Goal: Task Accomplishment & Management: Use online tool/utility

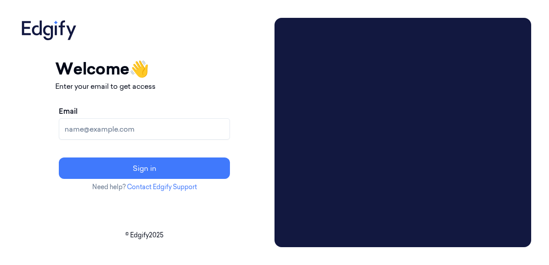
click at [166, 132] on input "Email" at bounding box center [144, 128] width 171 height 21
type input "mousumi.m@indivillage.co"
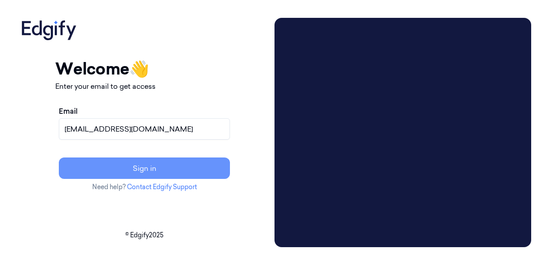
click at [176, 167] on button "Sign in" at bounding box center [144, 167] width 171 height 21
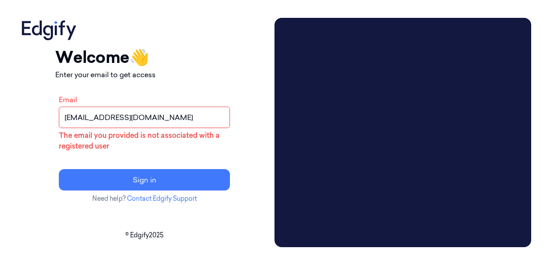
drag, startPoint x: 181, startPoint y: 118, endPoint x: 78, endPoint y: 122, distance: 102.9
click at [78, 122] on div "Your session expired - please log in again Email sent - check your inbox for th…" at bounding box center [144, 132] width 253 height 229
paste input "korisetty.prem@indivillage.co"
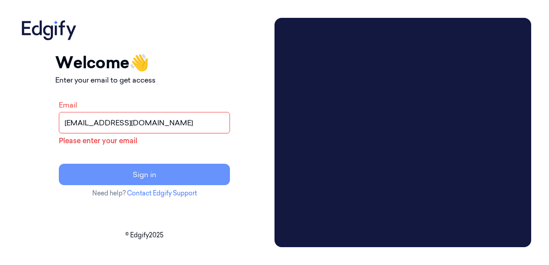
type input "korisetty.prem@indivillage.co"
click at [185, 174] on button "Sign in" at bounding box center [144, 173] width 171 height 21
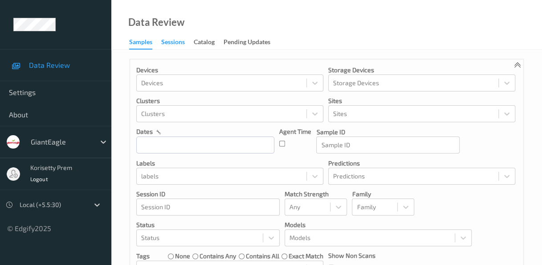
click at [171, 44] on div "Sessions" at bounding box center [173, 42] width 24 height 11
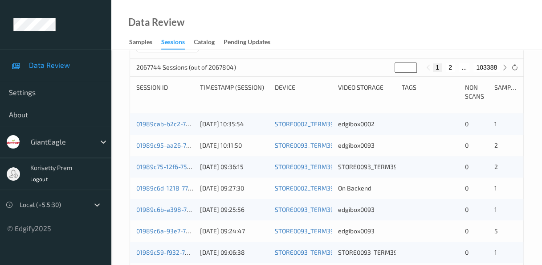
scroll to position [150, 0]
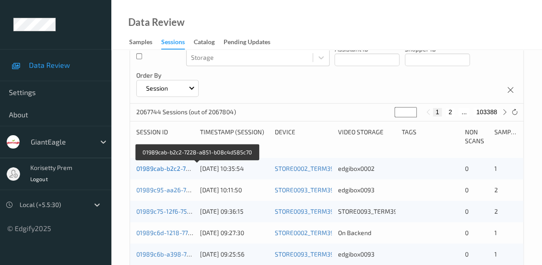
click at [164, 170] on link "01989cab-b2c2-7228-a851-b08c4d585c70" at bounding box center [197, 168] width 122 height 8
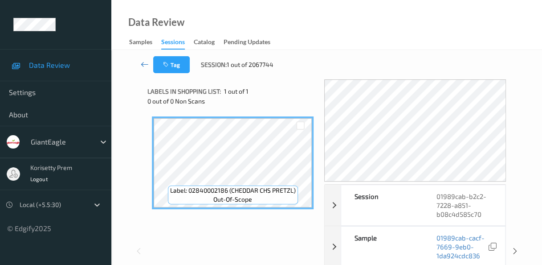
click at [142, 65] on icon at bounding box center [144, 64] width 8 height 9
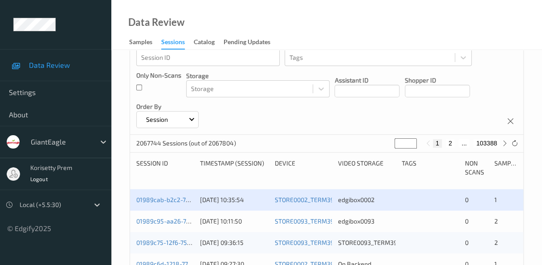
scroll to position [178, 0]
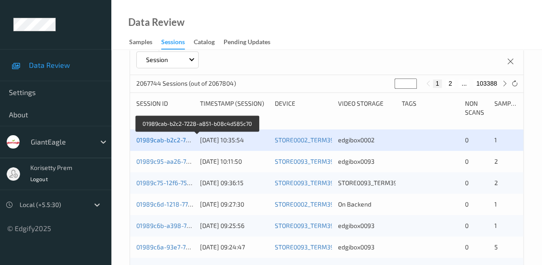
click at [152, 141] on link "01989cab-b2c2-7228-a851-b08c4d585c70" at bounding box center [197, 140] width 122 height 8
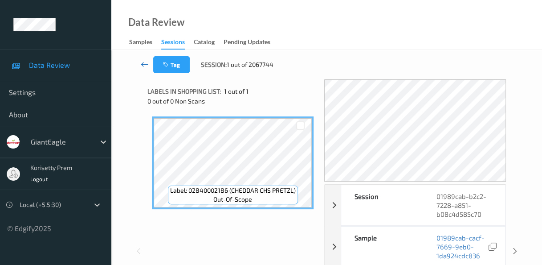
click at [143, 69] on link at bounding box center [144, 64] width 17 height 17
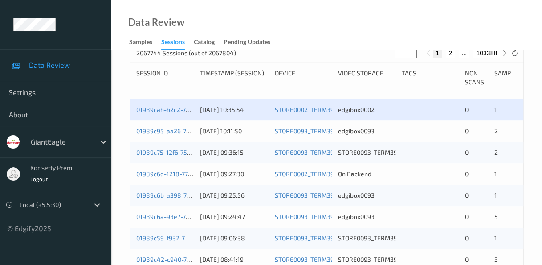
scroll to position [223, 0]
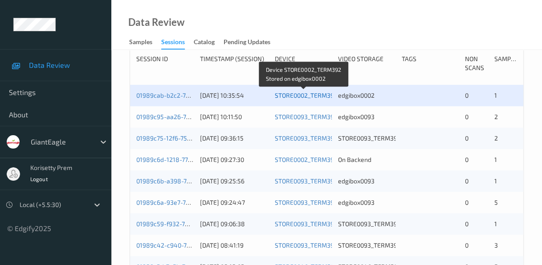
click at [305, 97] on link "STORE0002_TERM392" at bounding box center [306, 95] width 63 height 8
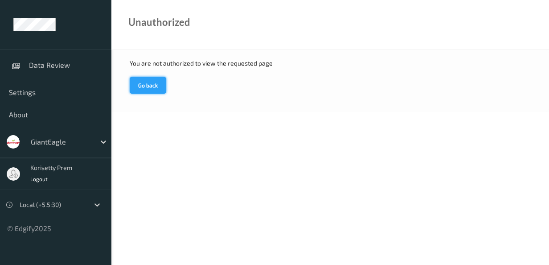
click at [149, 86] on button "Go back" at bounding box center [148, 85] width 37 height 17
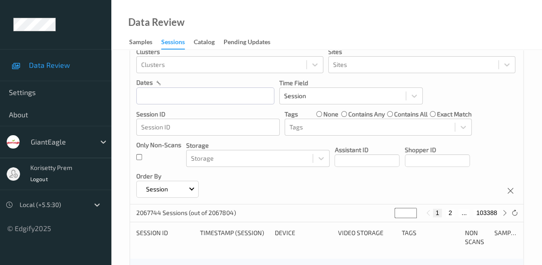
scroll to position [45, 0]
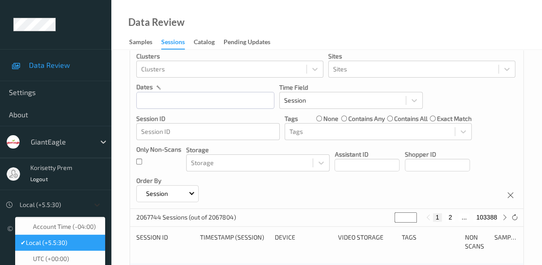
click at [96, 204] on icon at bounding box center [97, 204] width 9 height 9
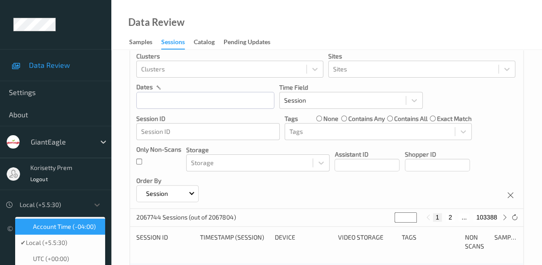
click at [67, 231] on span "Account Time (-04:00)" at bounding box center [64, 226] width 63 height 9
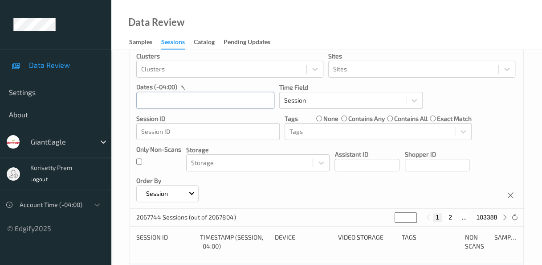
click at [180, 103] on input "text" at bounding box center [205, 100] width 138 height 17
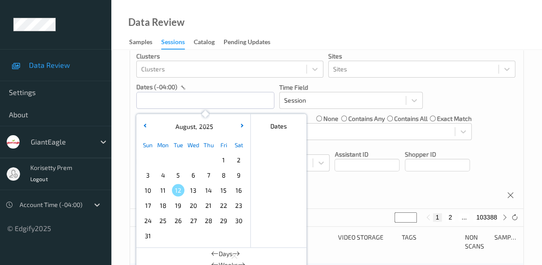
click at [178, 192] on span "12" at bounding box center [178, 190] width 12 height 12
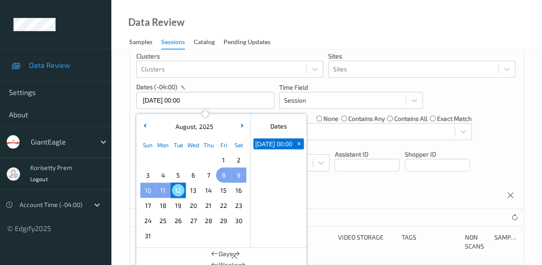
click at [225, 176] on span "8" at bounding box center [223, 174] width 12 height 12
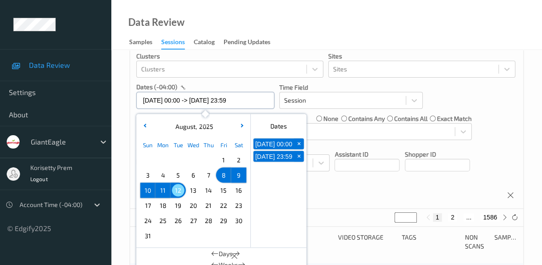
drag, startPoint x: 188, startPoint y: 101, endPoint x: 133, endPoint y: 100, distance: 55.2
click at [133, 100] on div "Devices Devices Storage Devices Storage Devices Clusters Clusters Sites Sites d…" at bounding box center [326, 112] width 393 height 194
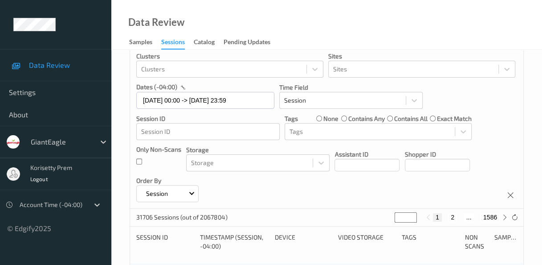
click at [275, 104] on div "Devices Devices Storage Devices Storage Devices Clusters Clusters Sites Sites d…" at bounding box center [326, 112] width 393 height 194
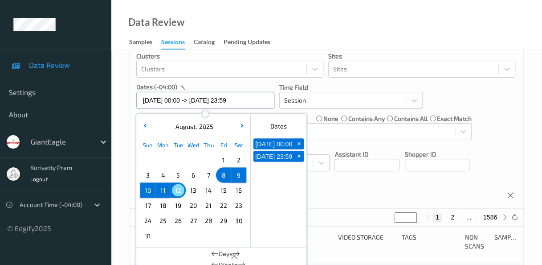
drag, startPoint x: 198, startPoint y: 99, endPoint x: 142, endPoint y: 100, distance: 56.1
click at [142, 100] on input "08/08/2025 00:00 -> 12/08/2025 23:59" at bounding box center [205, 100] width 138 height 17
click at [224, 175] on span "8" at bounding box center [223, 174] width 12 height 12
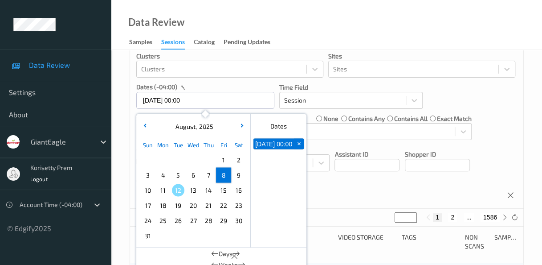
click at [130, 109] on div "Devices Devices Storage Devices Storage Devices Clusters Clusters Sites Sites d…" at bounding box center [326, 112] width 393 height 194
drag, startPoint x: 194, startPoint y: 99, endPoint x: 129, endPoint y: 95, distance: 65.1
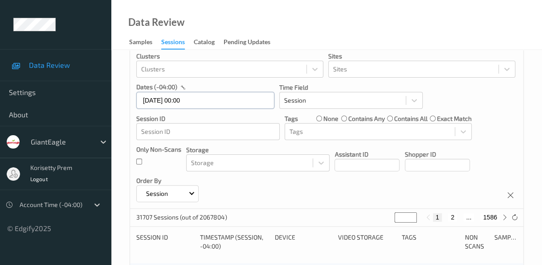
click at [206, 102] on input "[DATE] 00:00" at bounding box center [205, 100] width 138 height 17
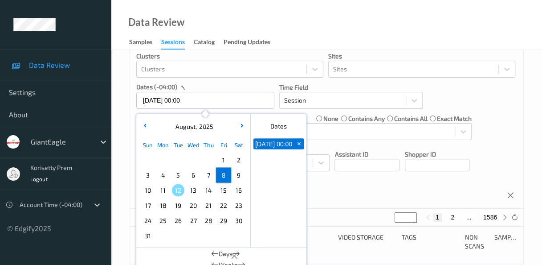
click at [225, 176] on span "8" at bounding box center [223, 174] width 12 height 12
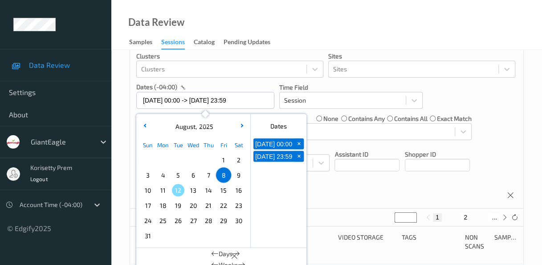
click at [226, 177] on span "8" at bounding box center [223, 174] width 12 height 12
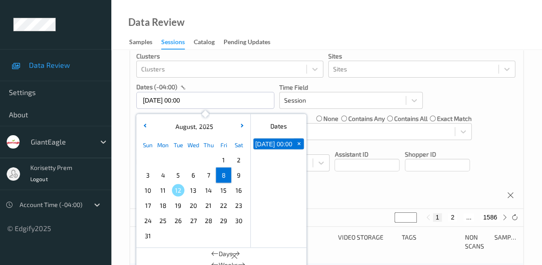
click at [226, 176] on span "8" at bounding box center [223, 174] width 12 height 12
type input "[DATE] 00:00 -> [DATE] 23:59"
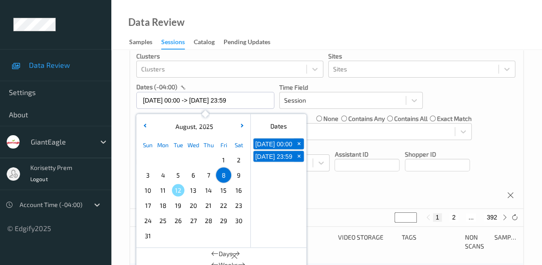
click at [276, 108] on div "Devices Devices Storage Devices Storage Devices Clusters Clusters Sites Sites d…" at bounding box center [326, 112] width 393 height 194
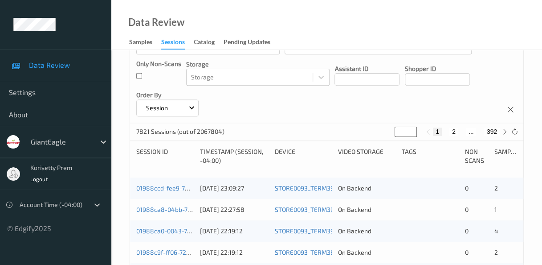
scroll to position [134, 0]
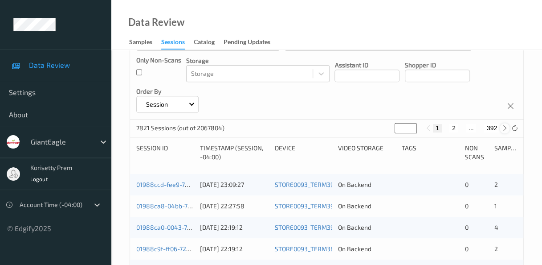
click at [505, 127] on icon at bounding box center [505, 128] width 7 height 7
type input "*"
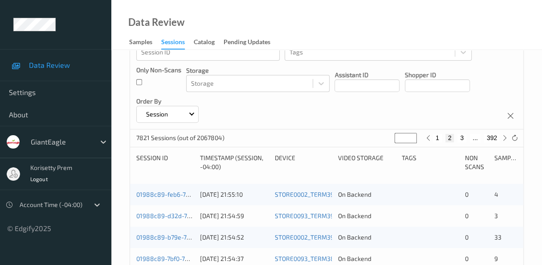
scroll to position [178, 0]
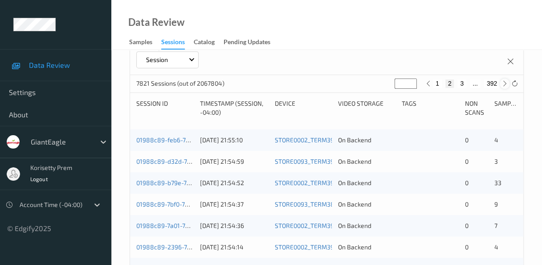
click at [506, 82] on icon at bounding box center [505, 83] width 7 height 7
type input "*"
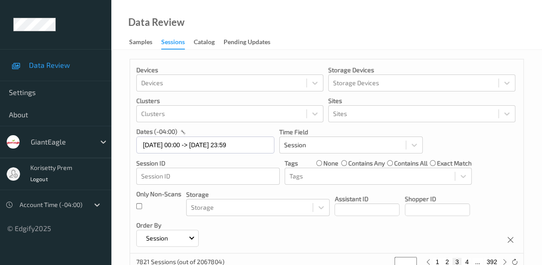
scroll to position [134, 0]
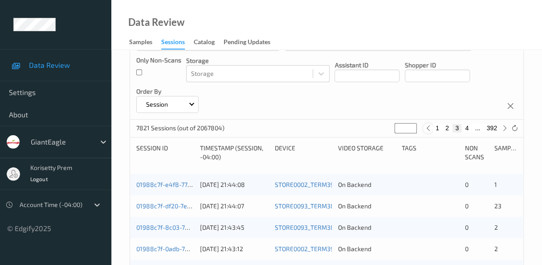
click at [428, 128] on icon at bounding box center [428, 128] width 7 height 7
type input "*"
click at [429, 128] on icon at bounding box center [428, 128] width 7 height 7
type input "*"
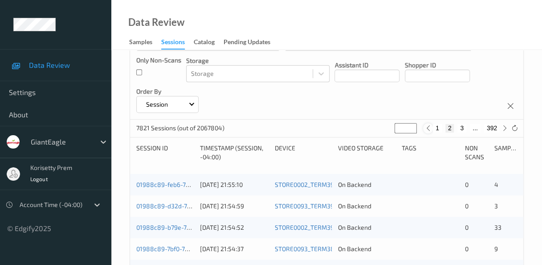
type input "*"
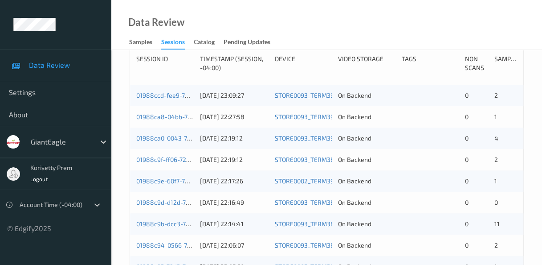
scroll to position [178, 0]
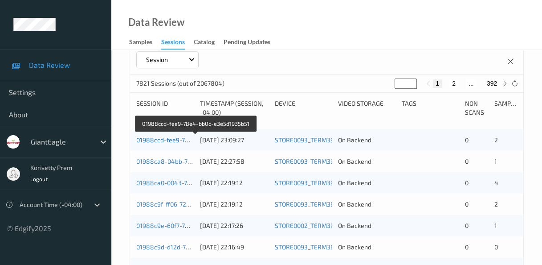
click at [165, 140] on link "01988ccd-fee9-78e4-bb0c-e3e5d1935b51" at bounding box center [196, 140] width 120 height 8
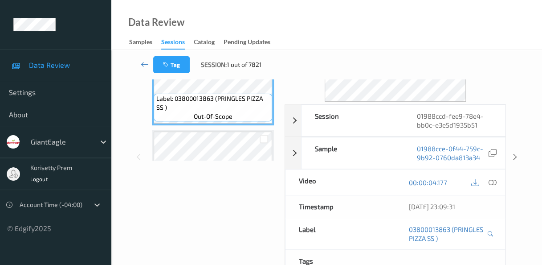
scroll to position [89, 0]
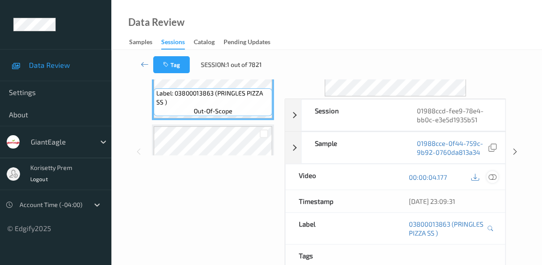
click at [495, 177] on icon at bounding box center [492, 177] width 8 height 8
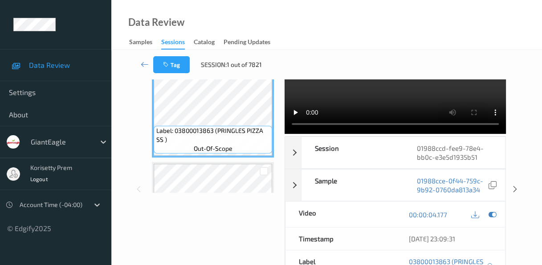
scroll to position [0, 0]
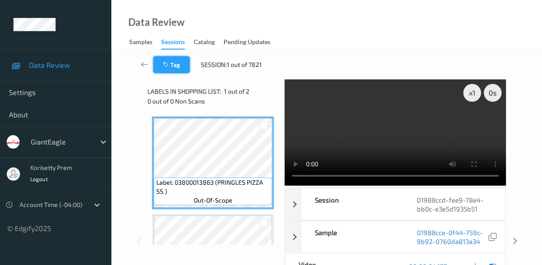
click at [172, 66] on button "Tag" at bounding box center [171, 64] width 37 height 17
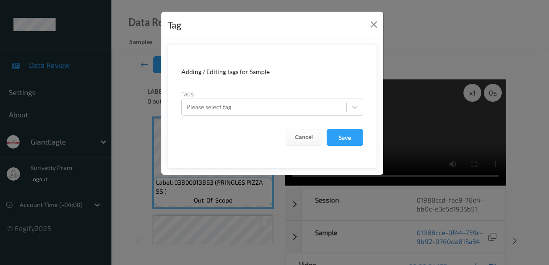
click at [381, 23] on div "Tag" at bounding box center [272, 25] width 222 height 27
click at [373, 23] on button "Close" at bounding box center [373, 24] width 12 height 12
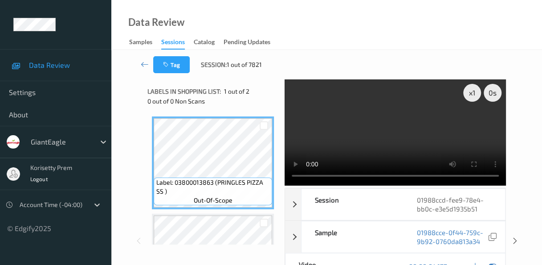
scroll to position [45, 0]
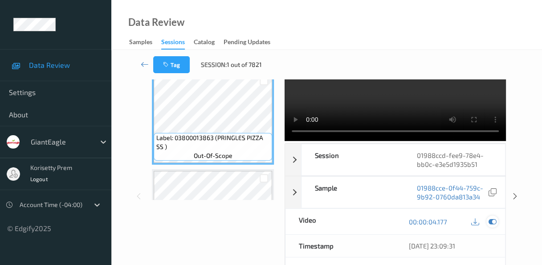
click at [493, 219] on icon at bounding box center [492, 221] width 8 height 8
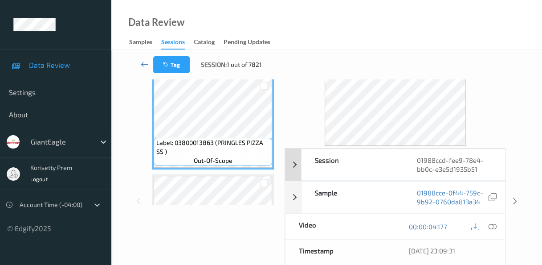
scroll to position [89, 0]
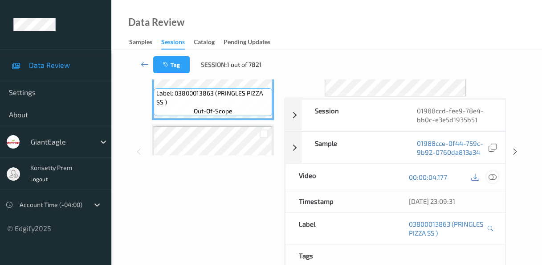
click at [491, 175] on icon at bounding box center [492, 177] width 8 height 8
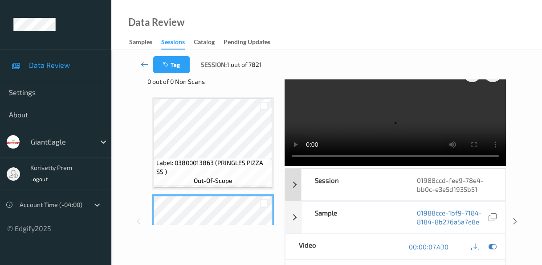
scroll to position [0, 0]
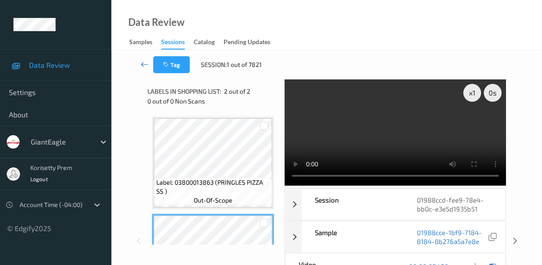
click at [141, 65] on icon at bounding box center [144, 64] width 8 height 9
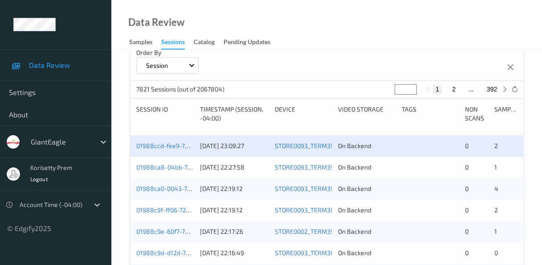
scroll to position [178, 0]
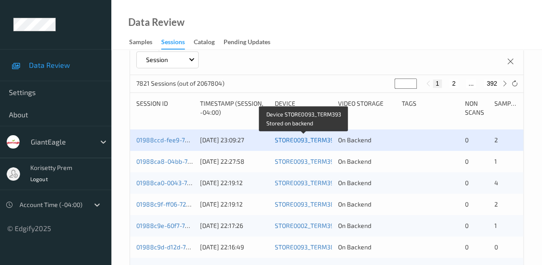
click at [298, 141] on link "STORE0093_TERM393" at bounding box center [306, 140] width 63 height 8
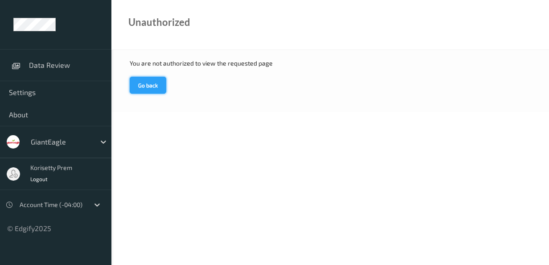
click at [149, 85] on button "Go back" at bounding box center [148, 85] width 37 height 17
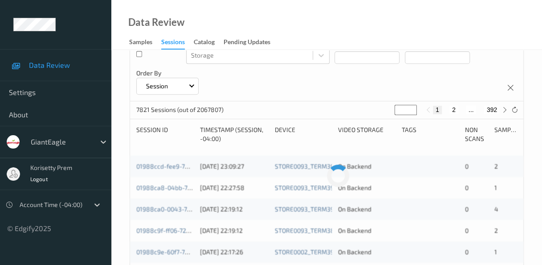
scroll to position [178, 0]
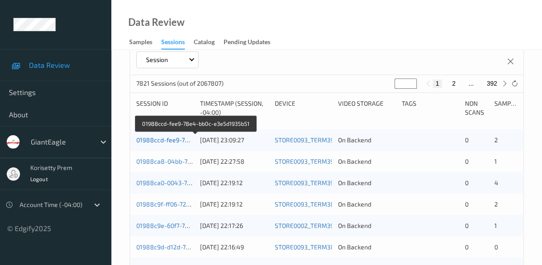
click at [173, 137] on link "01988ccd-fee9-78e4-bb0c-e3e5d1935b51" at bounding box center [196, 140] width 120 height 8
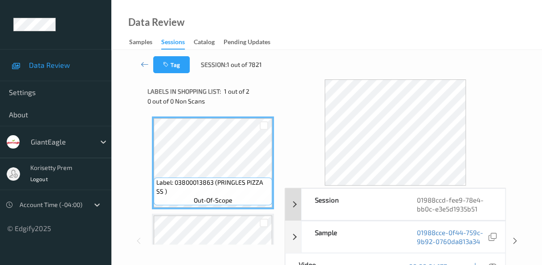
scroll to position [45, 0]
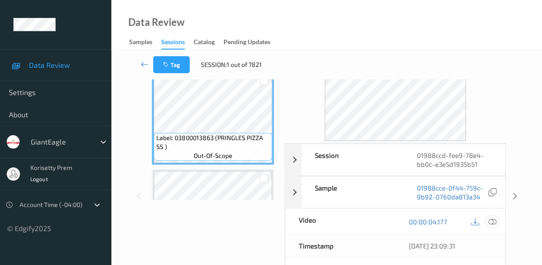
click at [494, 219] on icon at bounding box center [492, 221] width 8 height 8
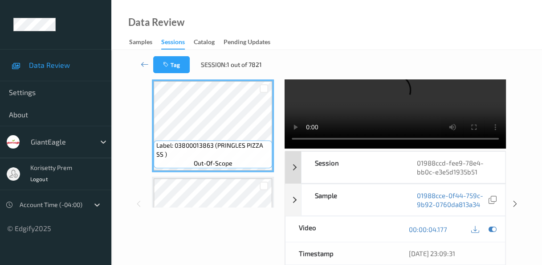
scroll to position [0, 0]
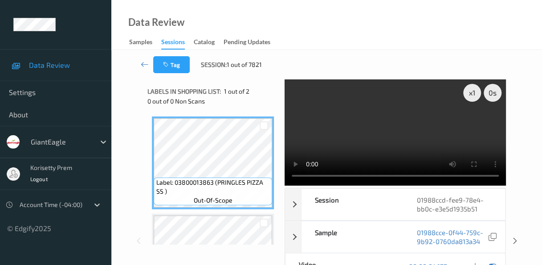
drag, startPoint x: 385, startPoint y: 125, endPoint x: 277, endPoint y: 254, distance: 168.2
click at [277, 254] on div "Labels in shopping list: 1 out of 2 0 out of 0 Non Scans Label: 03800013863 (PR…" at bounding box center [212, 240] width 131 height 323
click at [177, 63] on button "Tag" at bounding box center [171, 64] width 37 height 17
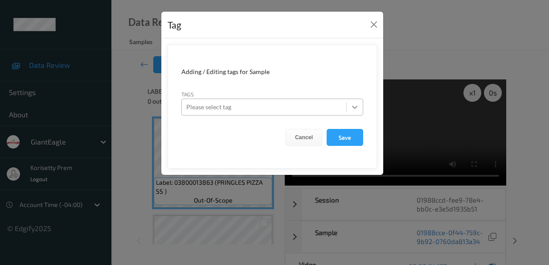
click at [355, 106] on icon at bounding box center [354, 106] width 9 height 9
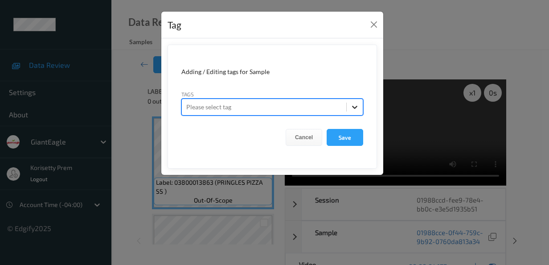
click at [356, 107] on icon at bounding box center [354, 106] width 9 height 9
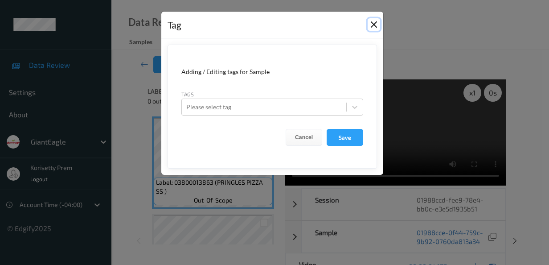
click at [373, 22] on button "Close" at bounding box center [373, 24] width 12 height 12
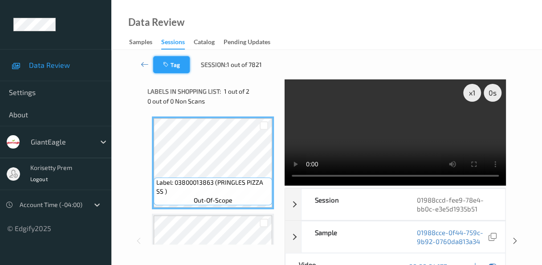
click at [176, 63] on button "Tag" at bounding box center [171, 64] width 37 height 17
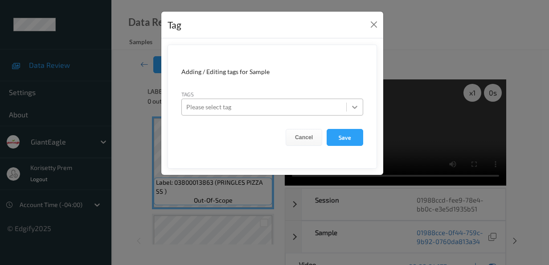
click at [352, 107] on icon at bounding box center [354, 106] width 9 height 9
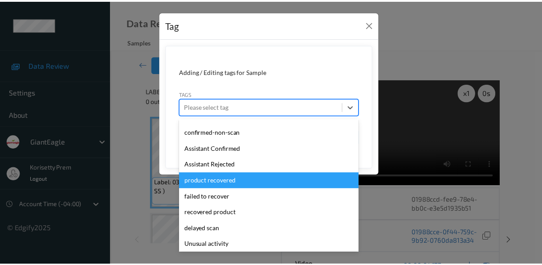
scroll to position [89, 0]
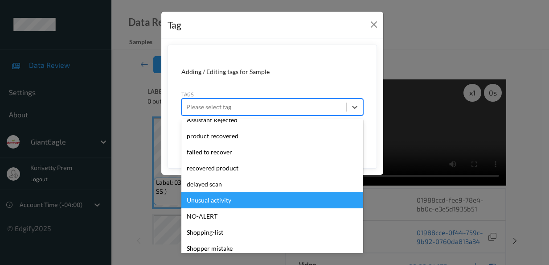
click at [258, 201] on div "Unusual activity" at bounding box center [272, 200] width 182 height 16
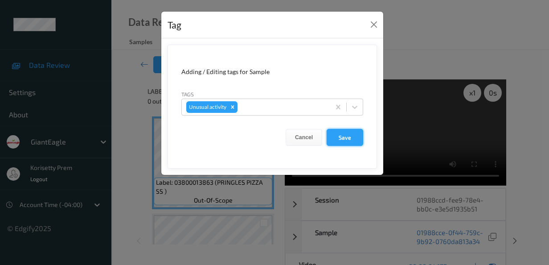
click at [350, 138] on button "Save" at bounding box center [345, 137] width 37 height 17
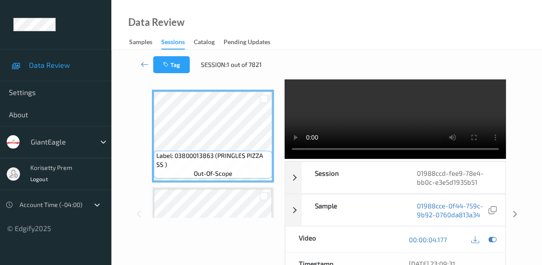
scroll to position [0, 0]
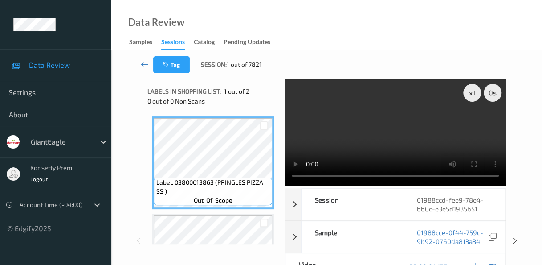
click at [353, 22] on div "Data Review Samples Sessions Catalog Pending Updates" at bounding box center [326, 25] width 431 height 50
click at [142, 65] on icon at bounding box center [144, 64] width 8 height 9
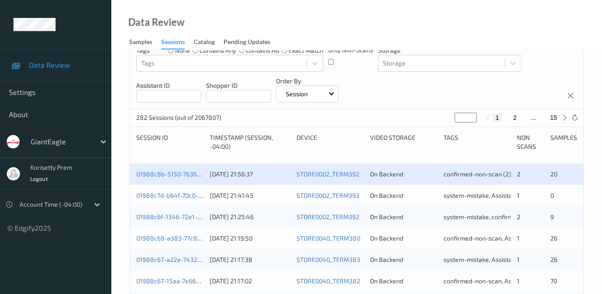
scroll to position [148, 0]
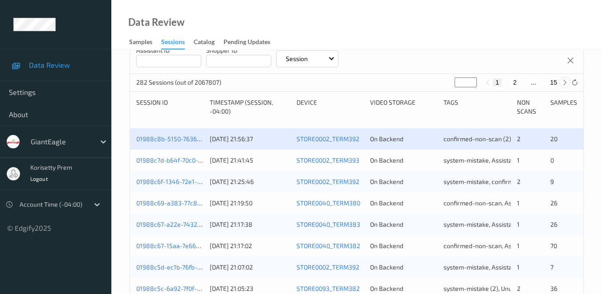
click at [548, 82] on icon at bounding box center [565, 82] width 7 height 7
type input "*"
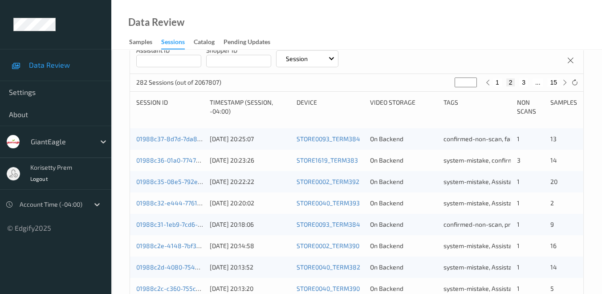
click at [548, 82] on button "15" at bounding box center [553, 82] width 12 height 8
type input "**"
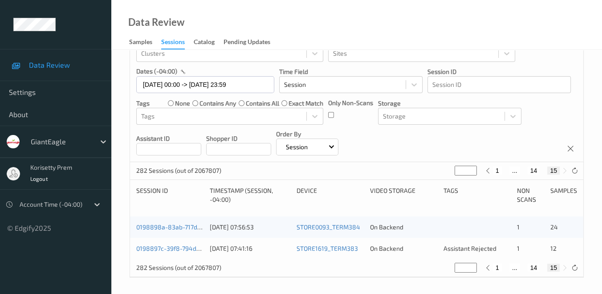
scroll to position [61, 0]
click at [548, 169] on button "15" at bounding box center [553, 170] width 12 height 8
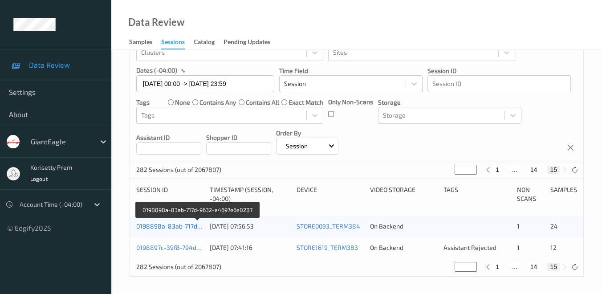
click at [157, 228] on link "0198898a-83ab-717d-9632-a4697e6e0287" at bounding box center [197, 226] width 123 height 8
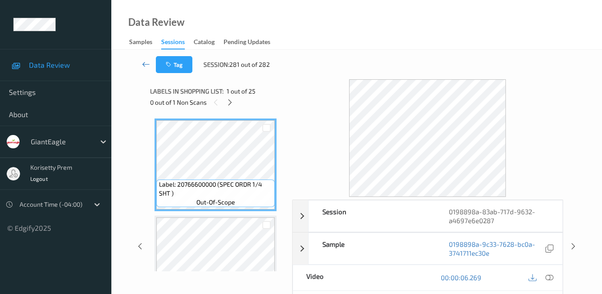
click at [146, 64] on icon at bounding box center [146, 64] width 8 height 9
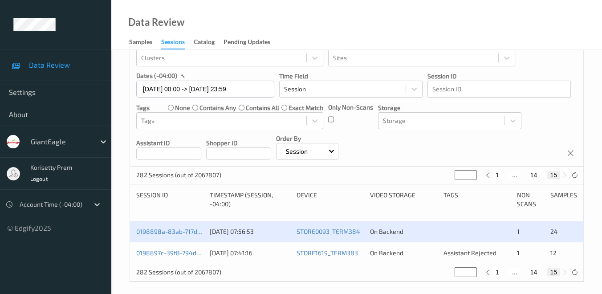
scroll to position [61, 0]
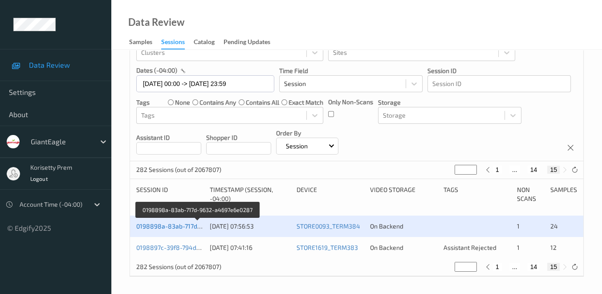
click at [169, 225] on link "0198898a-83ab-717d-9632-a4697e6e0287" at bounding box center [197, 226] width 123 height 8
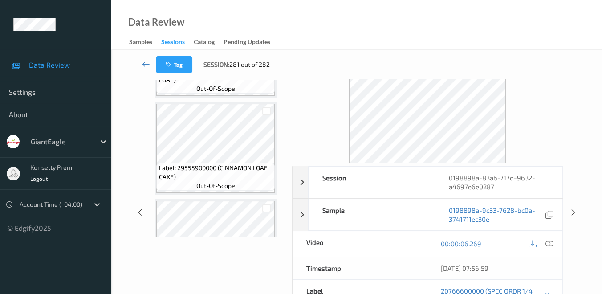
scroll to position [49, 0]
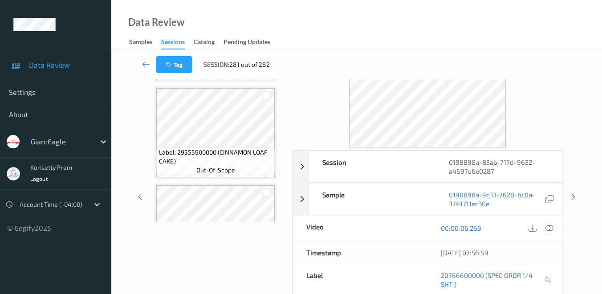
click at [548, 226] on icon at bounding box center [550, 228] width 8 height 8
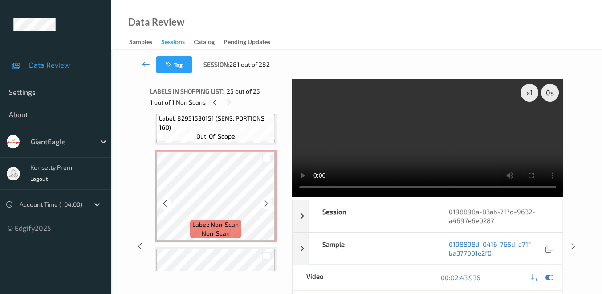
scroll to position [1732, 0]
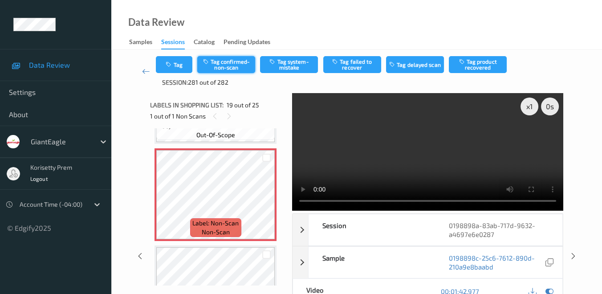
click at [237, 65] on button "Tag confirmed-non-scan" at bounding box center [226, 64] width 58 height 17
click at [492, 189] on video at bounding box center [427, 152] width 271 height 118
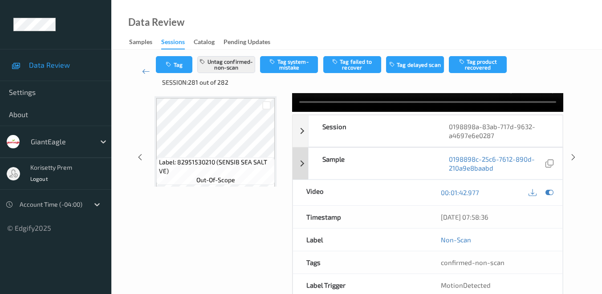
scroll to position [0, 0]
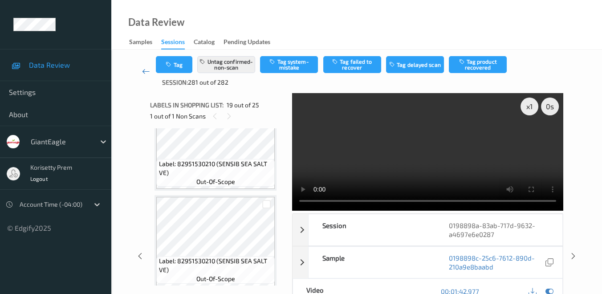
click at [143, 71] on icon at bounding box center [146, 71] width 8 height 9
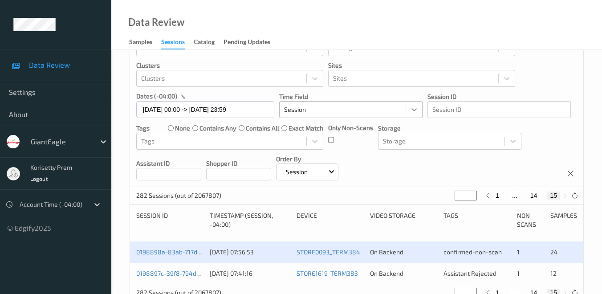
scroll to position [61, 0]
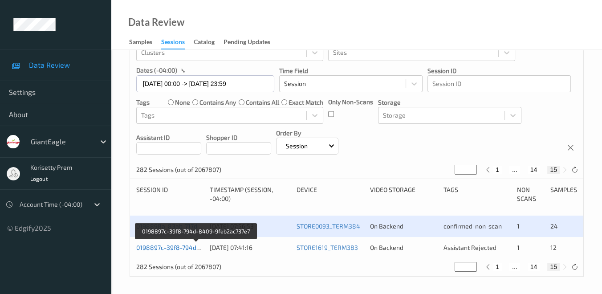
click at [176, 247] on link "0198897c-39f8-794d-8409-9feb2ac737e7" at bounding box center [196, 248] width 120 height 8
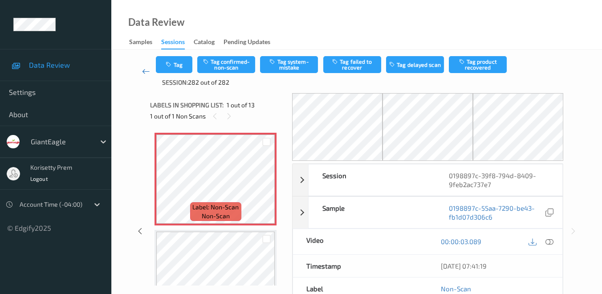
click at [145, 72] on icon at bounding box center [146, 71] width 8 height 9
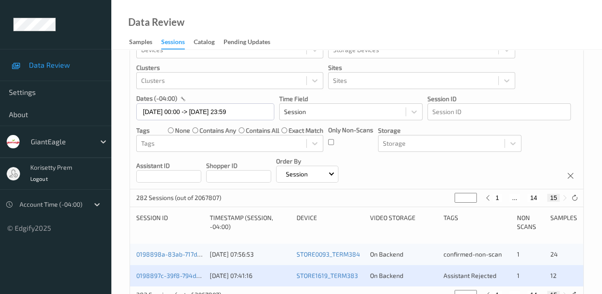
scroll to position [61, 0]
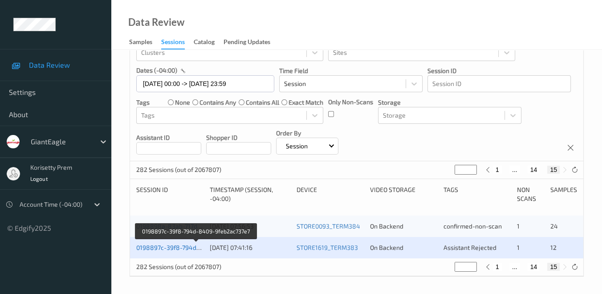
click at [180, 249] on link "0198897c-39f8-794d-8409-9feb2ac737e7" at bounding box center [196, 248] width 120 height 8
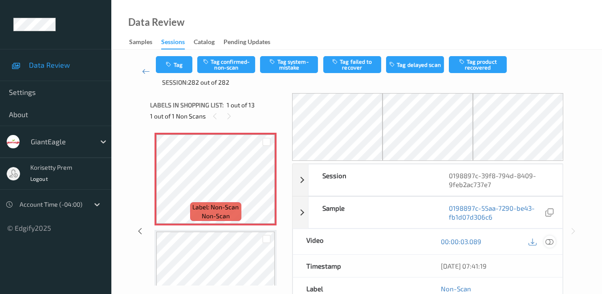
click at [548, 241] on icon at bounding box center [550, 241] width 8 height 8
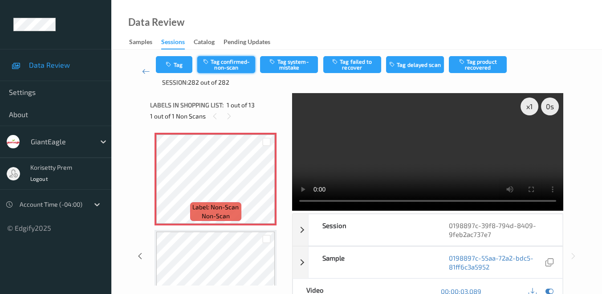
click at [238, 66] on button "Tag confirmed-non-scan" at bounding box center [226, 64] width 58 height 17
click at [224, 65] on button "Untag confirmed-non-scan" at bounding box center [226, 64] width 58 height 17
click at [229, 65] on button "Tag confirmed-non-scan" at bounding box center [226, 64] width 58 height 17
click at [168, 65] on icon "button" at bounding box center [170, 64] width 8 height 6
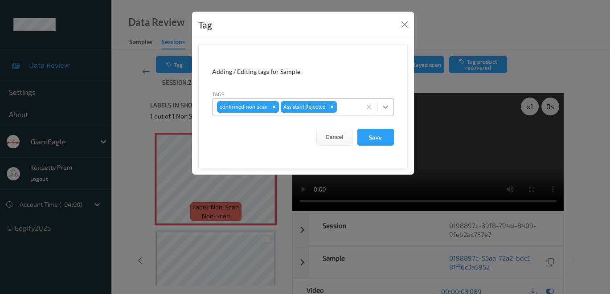
click at [387, 106] on icon at bounding box center [385, 107] width 5 height 3
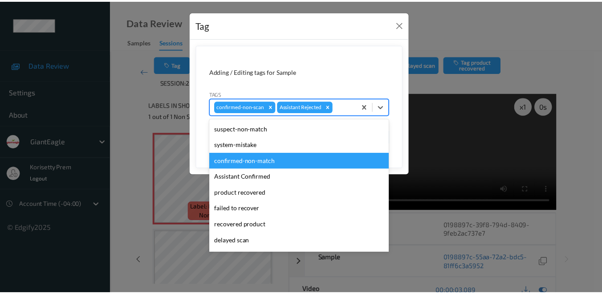
scroll to position [49, 0]
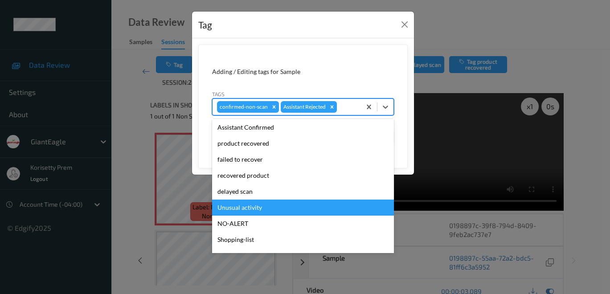
click at [289, 206] on div "Unusual activity" at bounding box center [303, 208] width 182 height 16
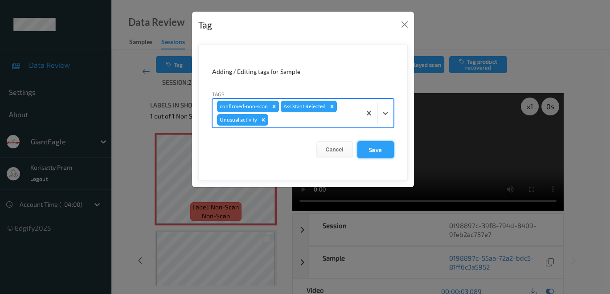
click at [376, 146] on button "Save" at bounding box center [375, 149] width 37 height 17
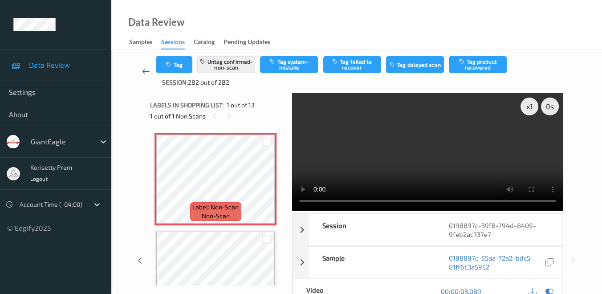
click at [143, 72] on icon at bounding box center [146, 71] width 8 height 9
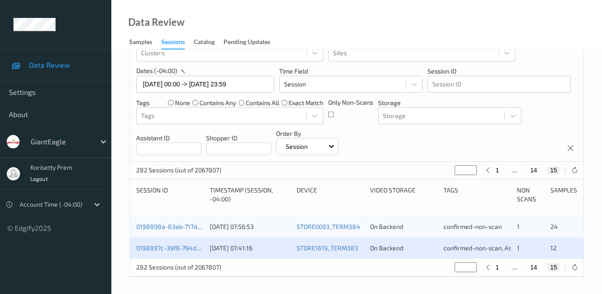
scroll to position [61, 0]
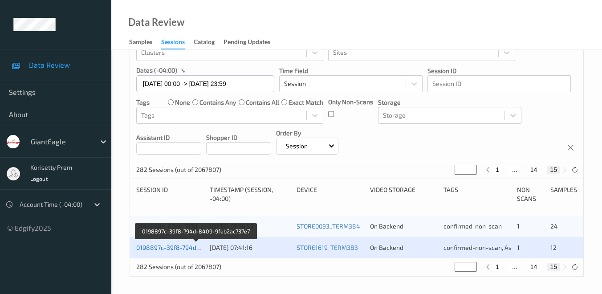
click at [182, 249] on link "0198897c-39f8-794d-8409-9feb2ac737e7" at bounding box center [196, 248] width 120 height 8
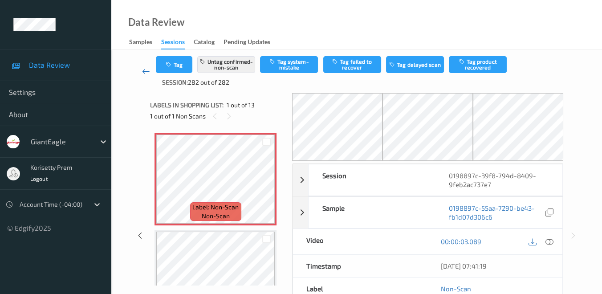
click at [144, 73] on icon at bounding box center [146, 71] width 8 height 9
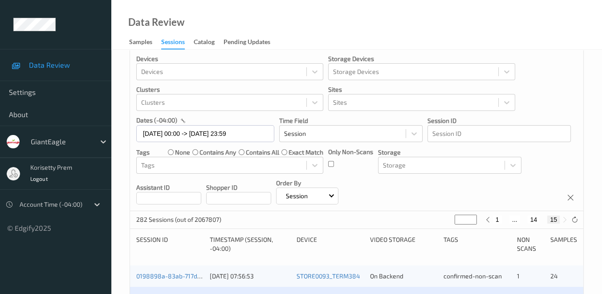
scroll to position [61, 0]
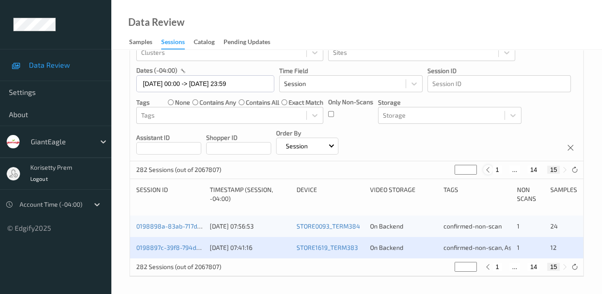
click at [487, 170] on icon at bounding box center [488, 170] width 7 height 7
type input "**"
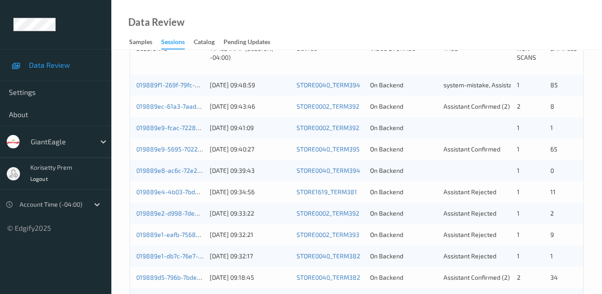
scroll to position [149, 0]
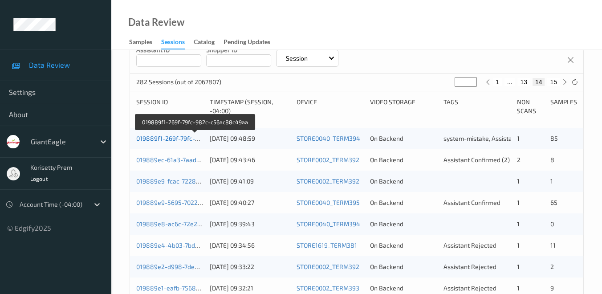
click at [174, 139] on link "019889f1-269f-79fc-982c-c56ac88c49aa" at bounding box center [195, 139] width 118 height 8
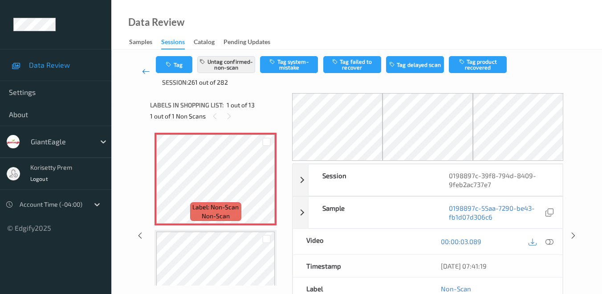
click at [144, 72] on icon at bounding box center [146, 71] width 8 height 9
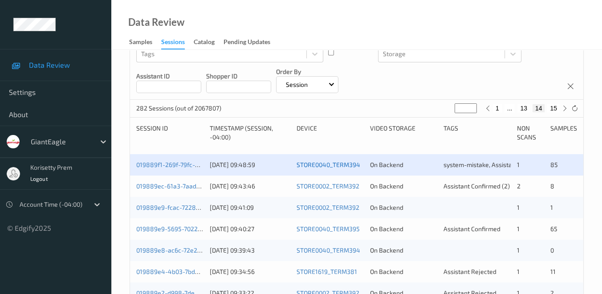
scroll to position [148, 0]
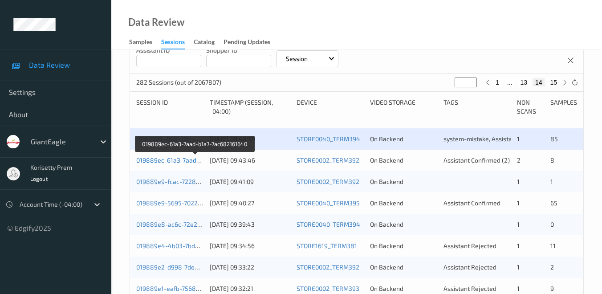
click at [163, 159] on link "019889ec-61a3-7aad-b1a7-7ac682161640" at bounding box center [195, 160] width 119 height 8
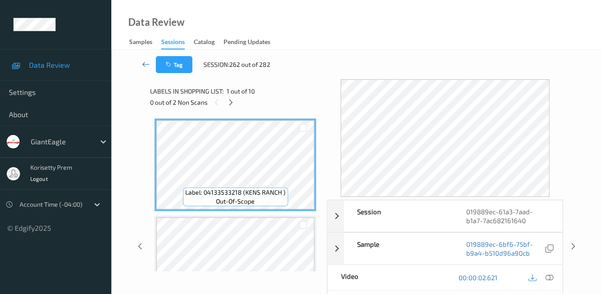
click at [142, 64] on icon at bounding box center [146, 64] width 8 height 9
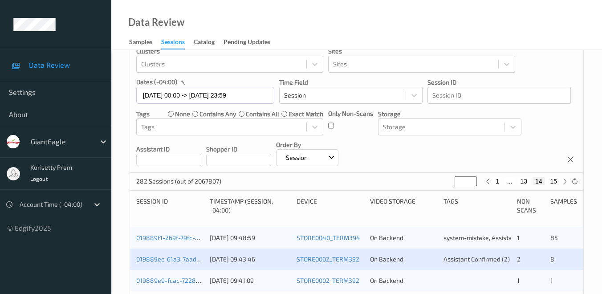
scroll to position [99, 0]
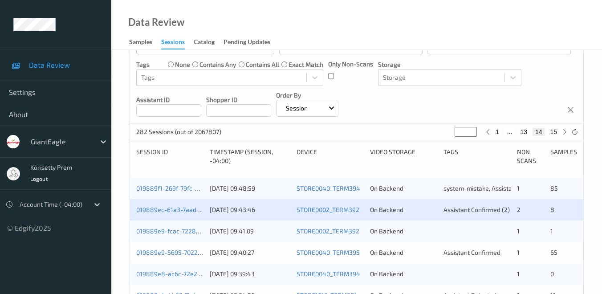
click at [548, 131] on button "15" at bounding box center [553, 132] width 12 height 8
type input "**"
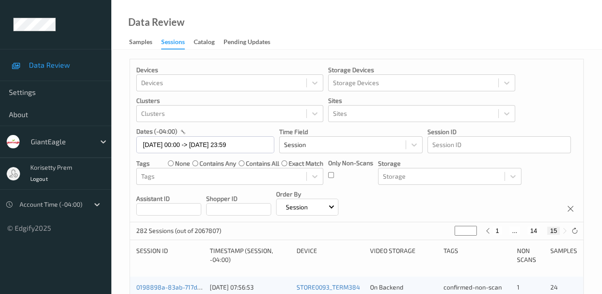
scroll to position [0, 0]
click at [548, 230] on button "15" at bounding box center [553, 231] width 12 height 8
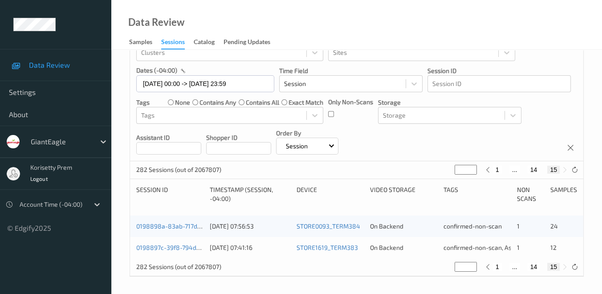
scroll to position [11, 0]
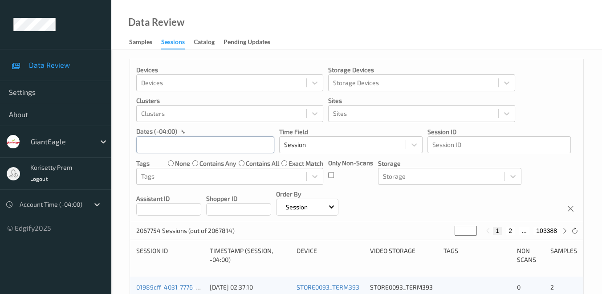
click at [187, 146] on input "text" at bounding box center [205, 144] width 138 height 17
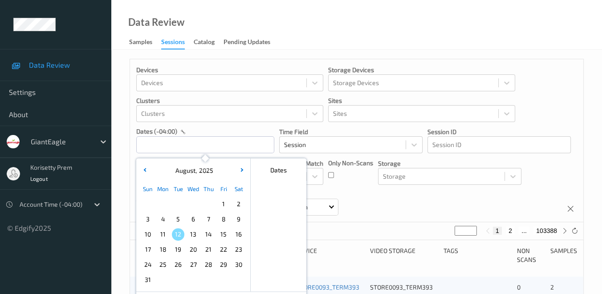
click at [221, 222] on span "8" at bounding box center [223, 219] width 12 height 12
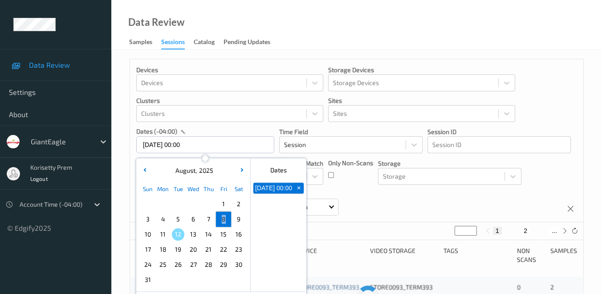
click at [221, 222] on span "8" at bounding box center [223, 219] width 12 height 12
type input "[DATE] 00:00 -> [DATE] 23:59"
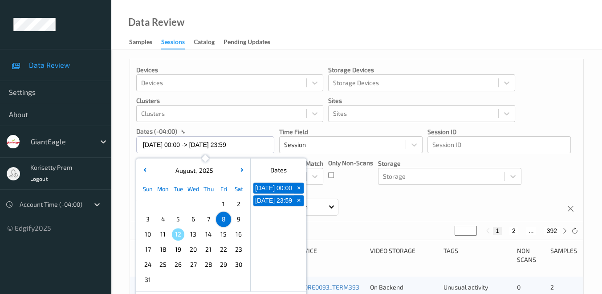
click at [401, 208] on div "Devices Devices Storage Devices Storage Devices Clusters Clusters Sites Sites d…" at bounding box center [356, 140] width 453 height 163
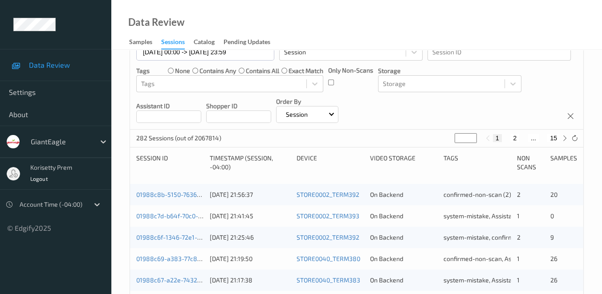
scroll to position [49, 0]
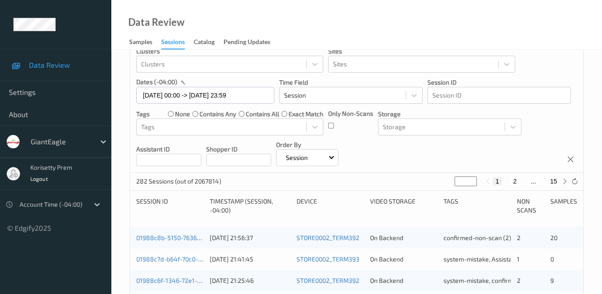
click at [557, 182] on button "15" at bounding box center [553, 181] width 12 height 8
type input "**"
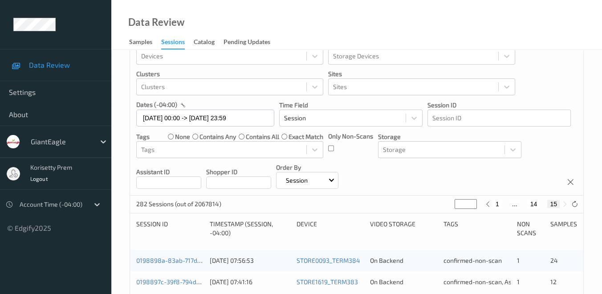
scroll to position [0, 0]
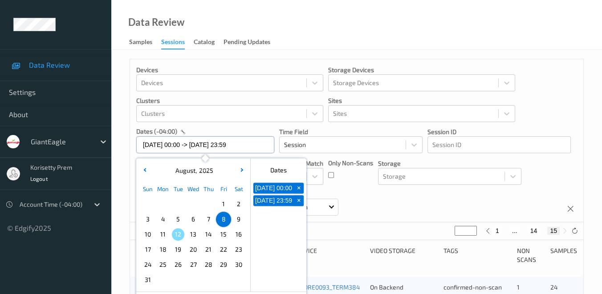
drag, startPoint x: 254, startPoint y: 145, endPoint x: 245, endPoint y: 145, distance: 8.9
click at [245, 145] on input "[DATE] 00:00 -> [DATE] 23:59" at bounding box center [205, 144] width 138 height 17
drag, startPoint x: 245, startPoint y: 145, endPoint x: 236, endPoint y: 219, distance: 75.0
click at [236, 219] on span "9" at bounding box center [239, 219] width 12 height 12
type input "[DATE] 00:00"
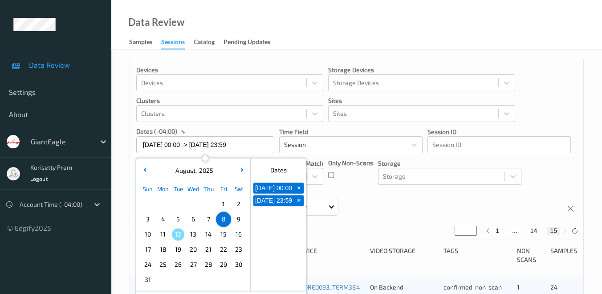
type input "*"
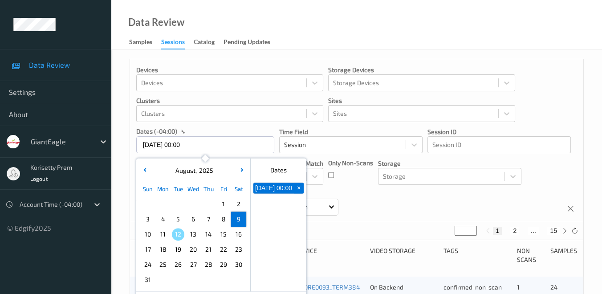
click at [239, 220] on span "9" at bounding box center [239, 219] width 12 height 12
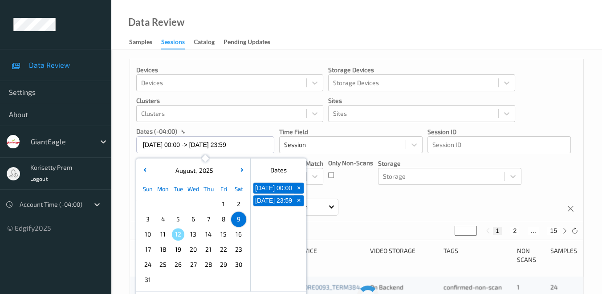
click at [239, 220] on span "9" at bounding box center [239, 219] width 12 height 12
type input "[DATE] 00:00 -> [DATE] 23:59"
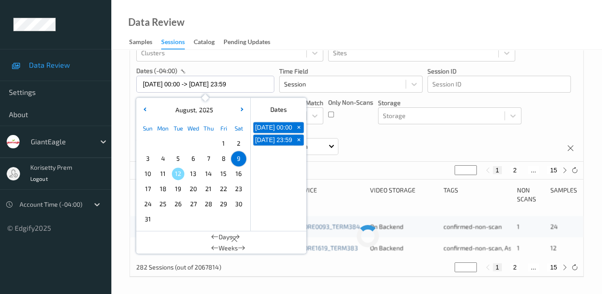
scroll to position [61, 0]
click at [377, 142] on div "Devices Devices Storage Devices Storage Devices Clusters Clusters Sites Sites d…" at bounding box center [356, 79] width 453 height 163
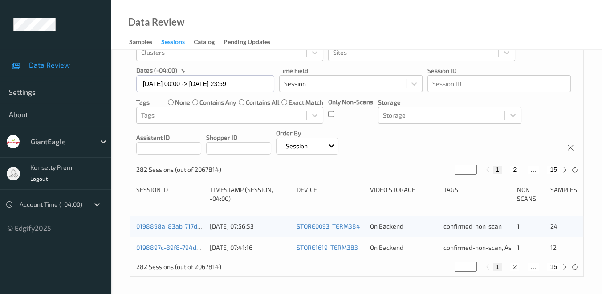
click at [556, 169] on button "15" at bounding box center [553, 170] width 12 height 8
type input "**"
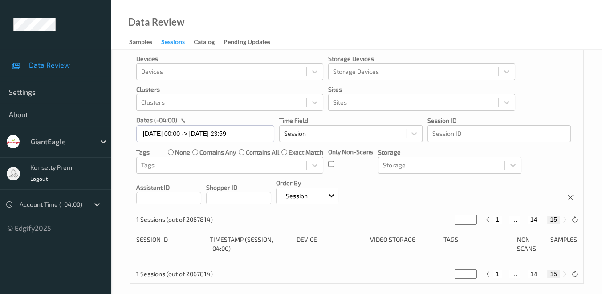
scroll to position [18, 0]
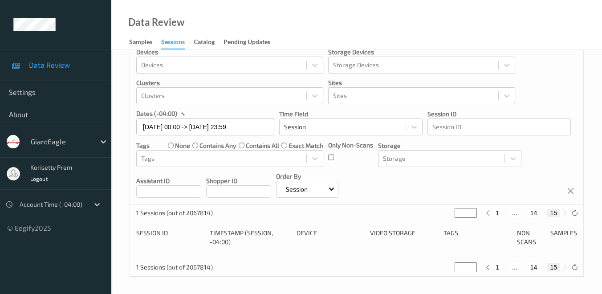
click at [556, 212] on button "15" at bounding box center [553, 213] width 12 height 8
click at [487, 212] on icon at bounding box center [488, 213] width 7 height 7
type input "**"
click at [553, 213] on button "14" at bounding box center [553, 213] width 12 height 8
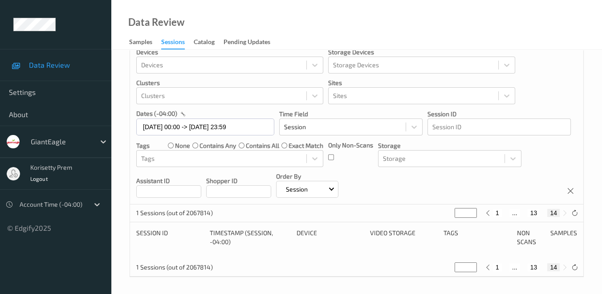
click at [554, 212] on button "14" at bounding box center [553, 213] width 12 height 8
click at [488, 212] on icon at bounding box center [488, 213] width 7 height 7
type input "**"
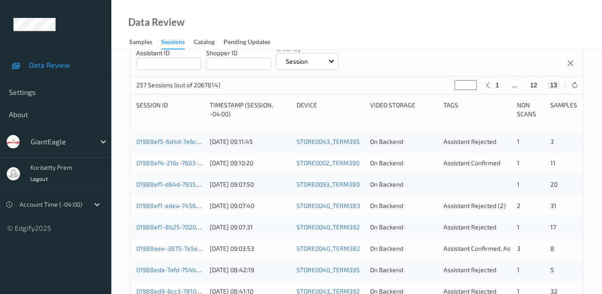
scroll to position [148, 0]
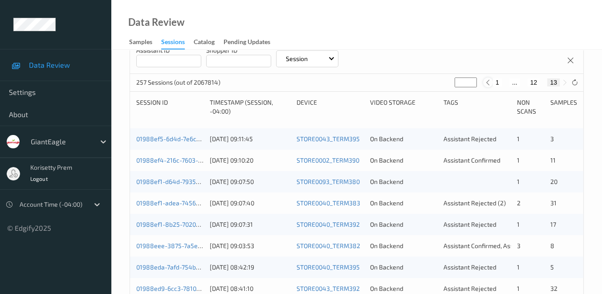
click at [489, 81] on icon at bounding box center [488, 82] width 7 height 7
type input "**"
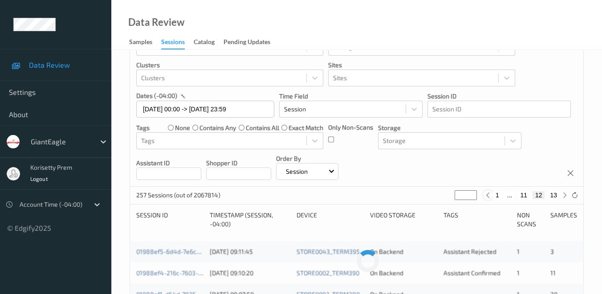
scroll to position [0, 0]
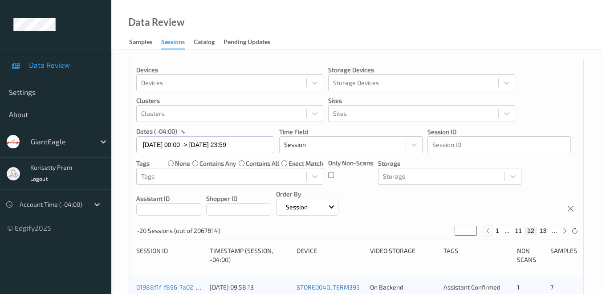
click at [488, 230] on icon at bounding box center [488, 231] width 7 height 7
type input "**"
click at [488, 230] on icon at bounding box center [488, 231] width 7 height 7
type input "**"
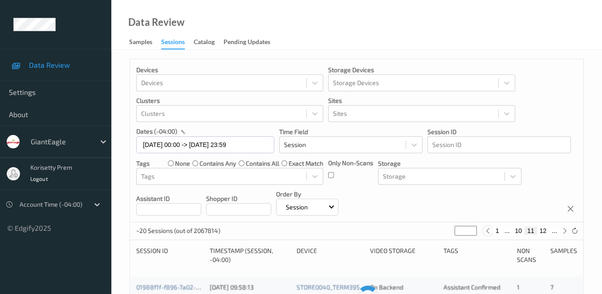
type input "**"
click at [488, 230] on icon at bounding box center [488, 231] width 7 height 7
type input "*"
click at [488, 230] on icon at bounding box center [488, 231] width 7 height 7
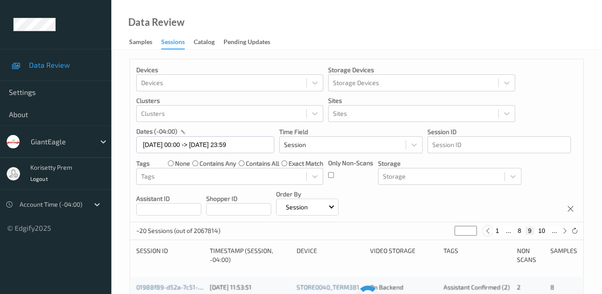
type input "*"
click at [488, 230] on icon at bounding box center [488, 231] width 7 height 7
type input "*"
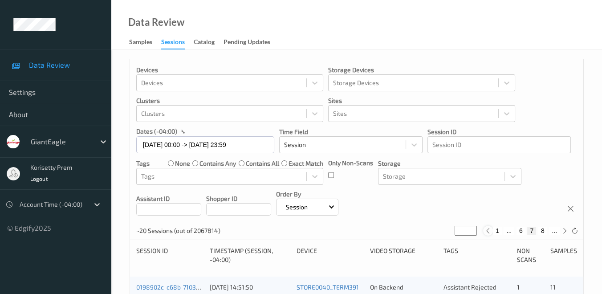
click at [488, 230] on icon at bounding box center [488, 231] width 7 height 7
type input "*"
click at [488, 230] on icon at bounding box center [488, 231] width 7 height 7
type input "*"
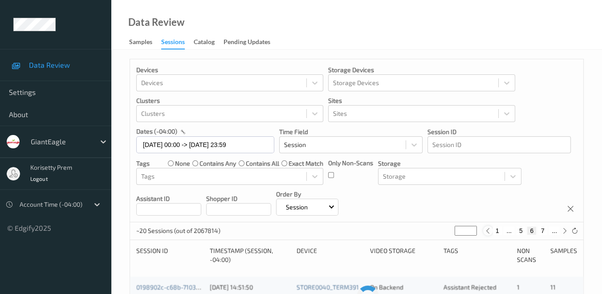
type input "*"
click at [488, 230] on icon at bounding box center [488, 231] width 7 height 7
type input "*"
click at [488, 230] on icon at bounding box center [488, 231] width 7 height 7
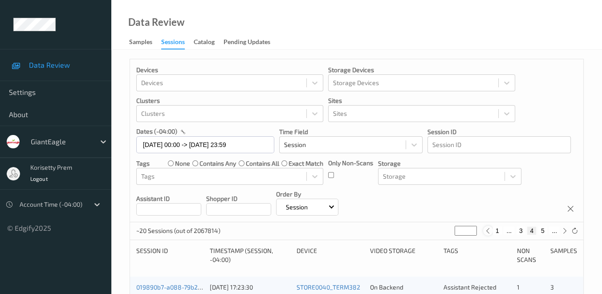
type input "*"
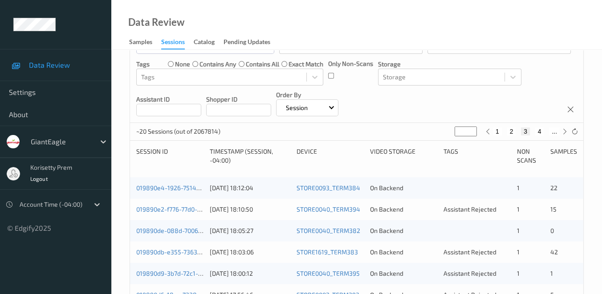
scroll to position [148, 0]
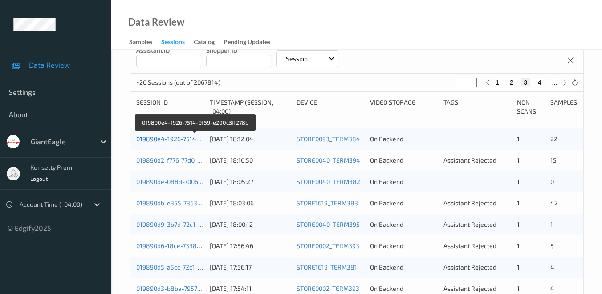
click at [164, 139] on link "019890e4-1926-7514-9f59-e200c3ff278b" at bounding box center [195, 139] width 118 height 8
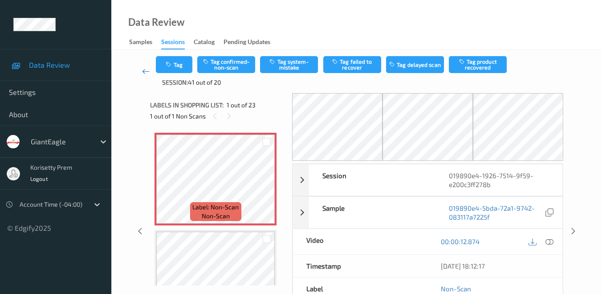
click at [145, 71] on icon at bounding box center [146, 71] width 8 height 9
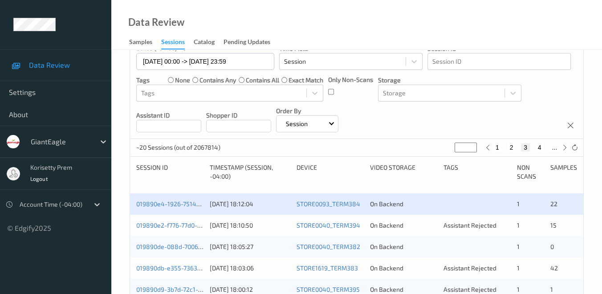
scroll to position [99, 0]
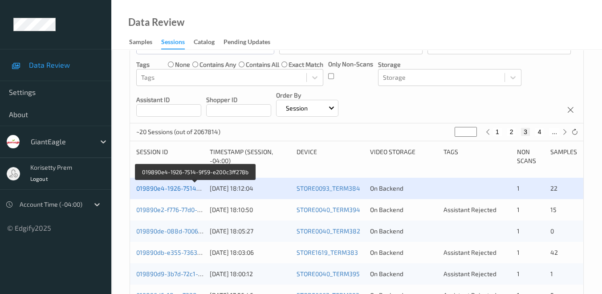
click at [174, 188] on link "019890e4-1926-7514-9f59-e200c3ff278b" at bounding box center [195, 188] width 118 height 8
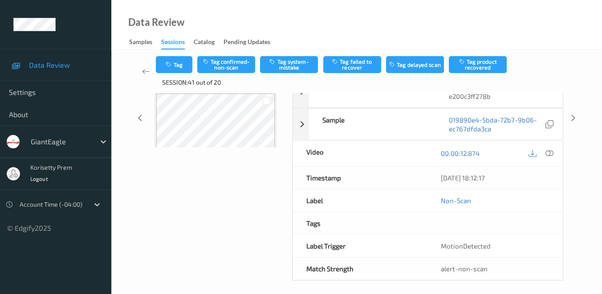
scroll to position [141, 0]
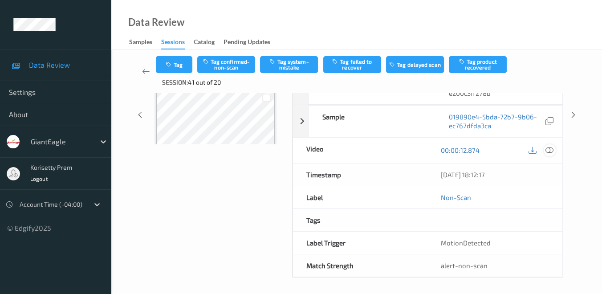
click at [551, 148] on icon at bounding box center [550, 150] width 8 height 8
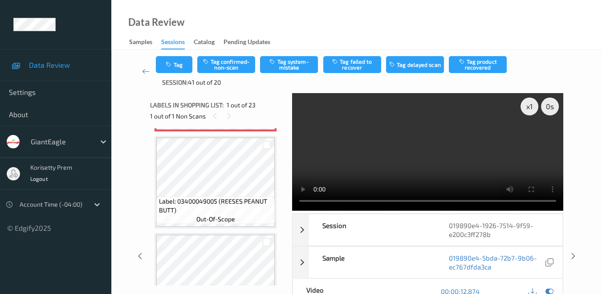
scroll to position [0, 0]
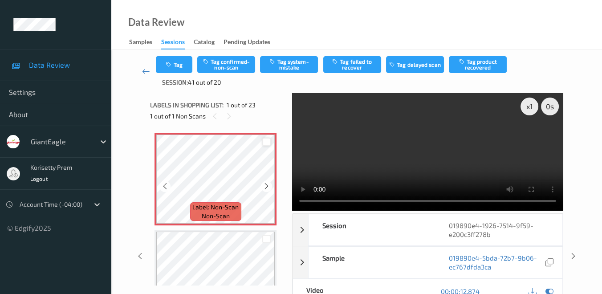
click at [265, 143] on div at bounding box center [266, 142] width 8 height 8
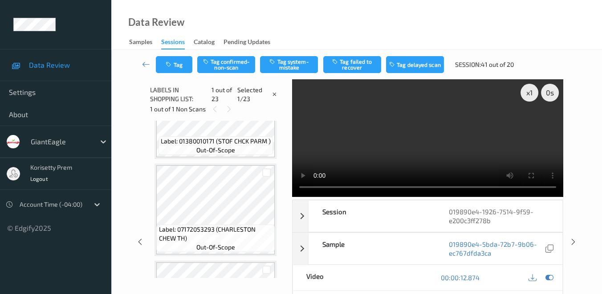
scroll to position [396, 0]
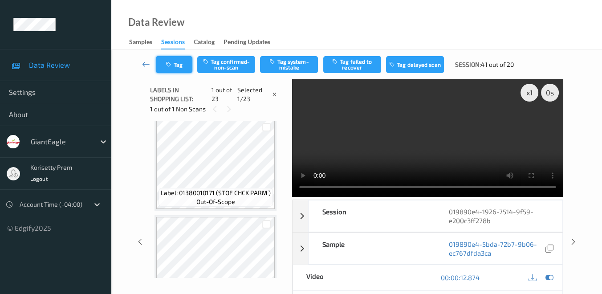
click at [171, 62] on icon "button" at bounding box center [170, 64] width 8 height 6
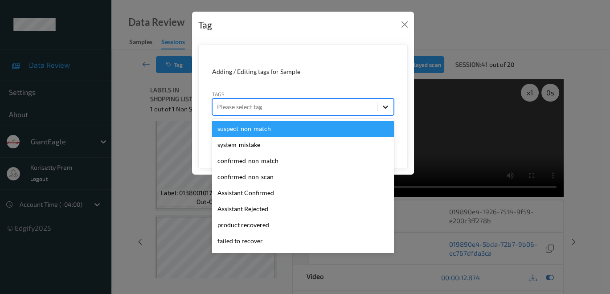
click at [387, 106] on icon at bounding box center [385, 107] width 5 height 3
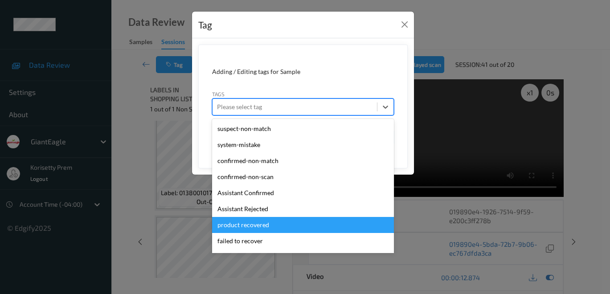
click at [267, 226] on div "product recovered" at bounding box center [303, 225] width 182 height 16
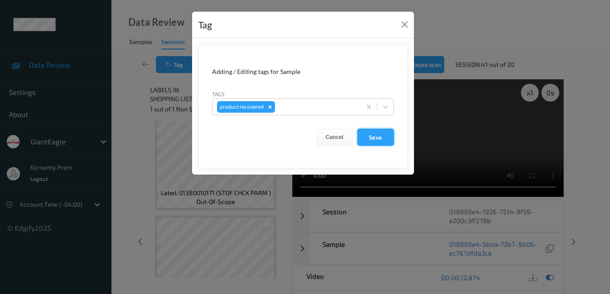
click at [376, 135] on button "Save" at bounding box center [375, 137] width 37 height 17
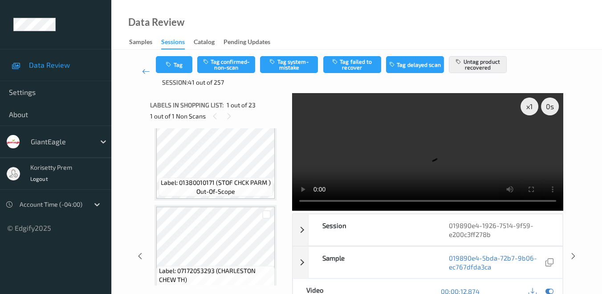
scroll to position [495, 0]
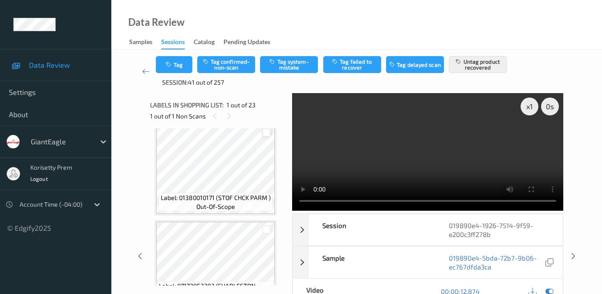
click at [265, 135] on div at bounding box center [266, 132] width 8 height 8
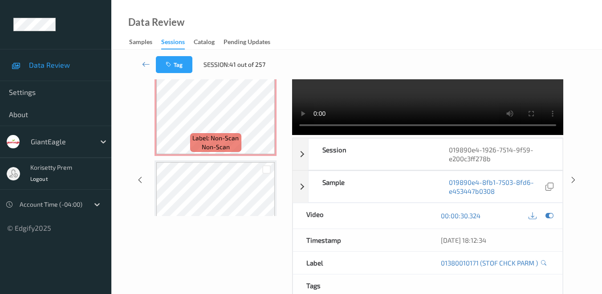
scroll to position [0, 0]
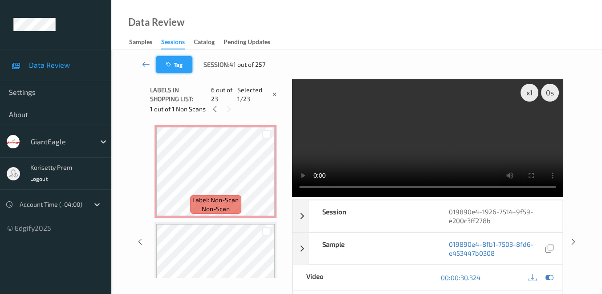
click at [176, 67] on button "Tag" at bounding box center [174, 64] width 37 height 17
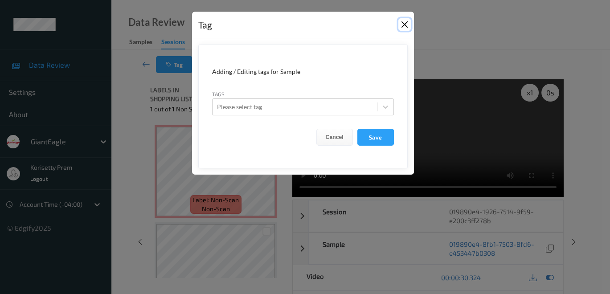
click at [406, 28] on button "Close" at bounding box center [404, 24] width 12 height 12
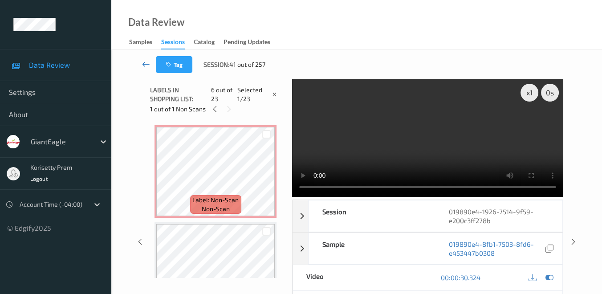
click at [143, 64] on icon at bounding box center [146, 64] width 8 height 9
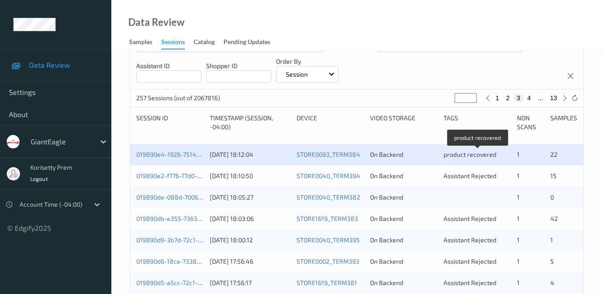
scroll to position [148, 0]
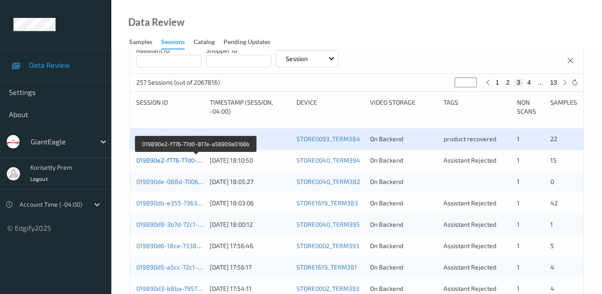
click at [176, 160] on link "019890e2-f776-77d0-817e-a56909a0166b" at bounding box center [195, 160] width 119 height 8
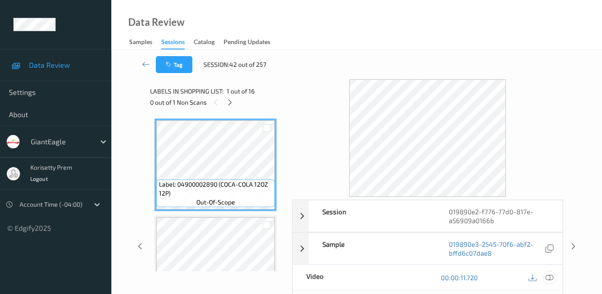
click at [552, 276] on icon at bounding box center [550, 278] width 8 height 8
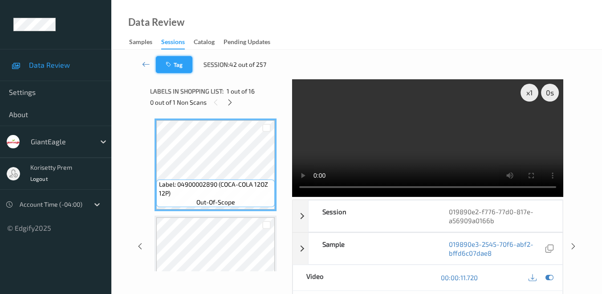
click at [186, 69] on button "Tag" at bounding box center [174, 64] width 37 height 17
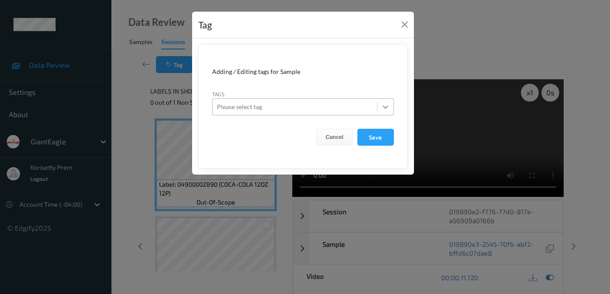
click at [388, 107] on icon at bounding box center [385, 106] width 9 height 9
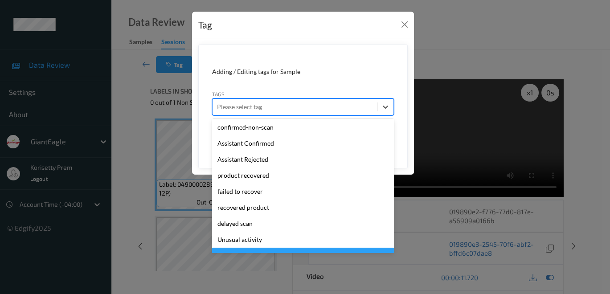
scroll to position [94, 0]
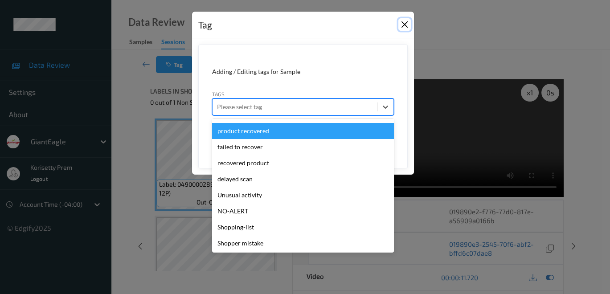
click at [404, 27] on button "Close" at bounding box center [404, 24] width 12 height 12
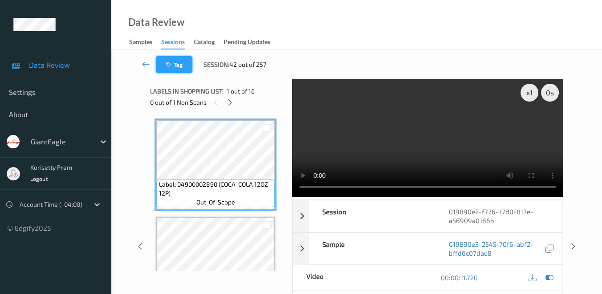
click at [180, 61] on button "Tag" at bounding box center [174, 64] width 37 height 17
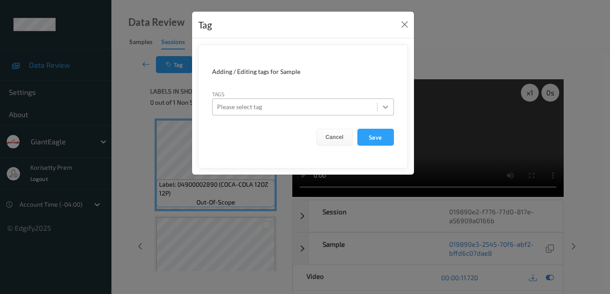
click at [388, 107] on icon at bounding box center [385, 106] width 9 height 9
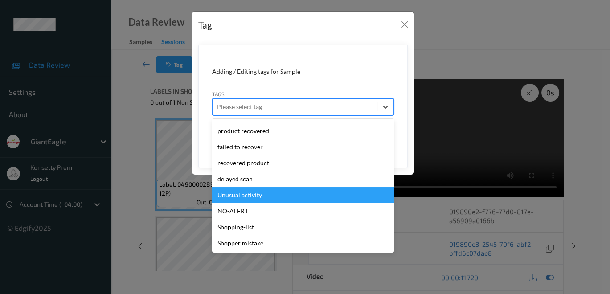
click at [265, 196] on div "Unusual activity" at bounding box center [303, 195] width 182 height 16
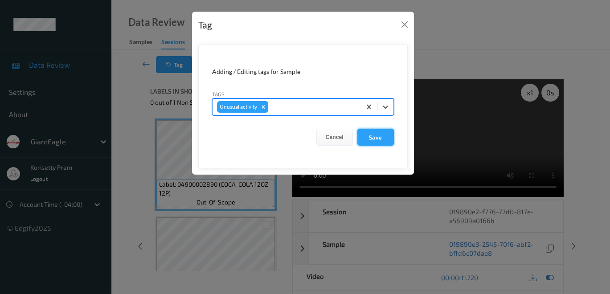
click at [377, 136] on button "Save" at bounding box center [375, 137] width 37 height 17
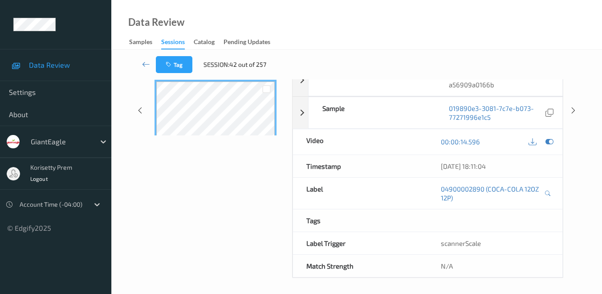
scroll to position [0, 0]
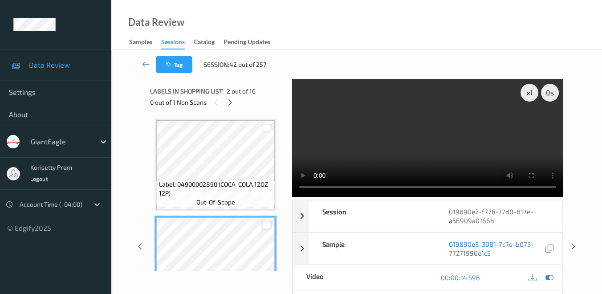
click at [269, 224] on div at bounding box center [266, 225] width 8 height 8
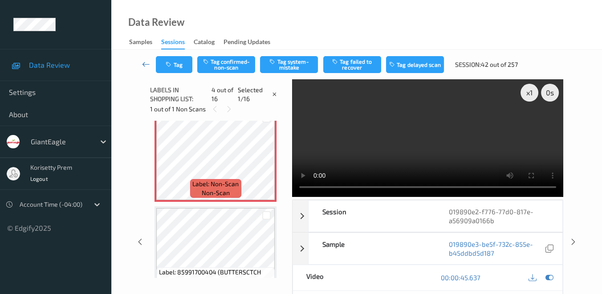
click at [144, 65] on icon at bounding box center [146, 64] width 8 height 9
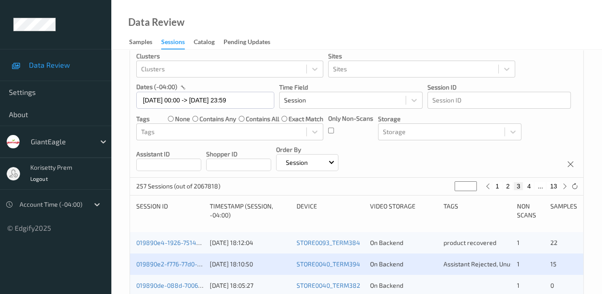
scroll to position [99, 0]
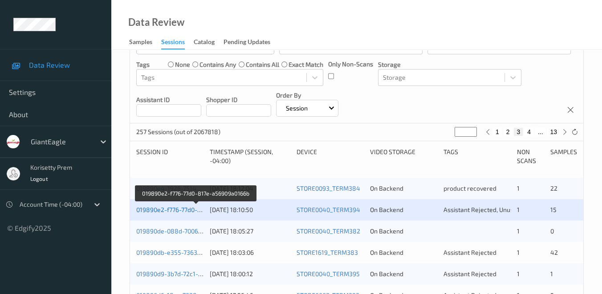
click at [176, 210] on link "019890e2-f776-77d0-817e-a56909a0166b" at bounding box center [195, 210] width 119 height 8
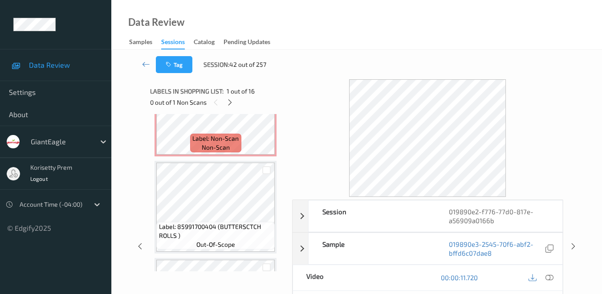
scroll to position [297, 0]
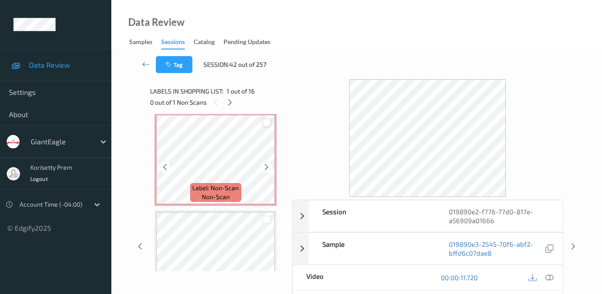
click at [267, 120] on div at bounding box center [266, 122] width 8 height 8
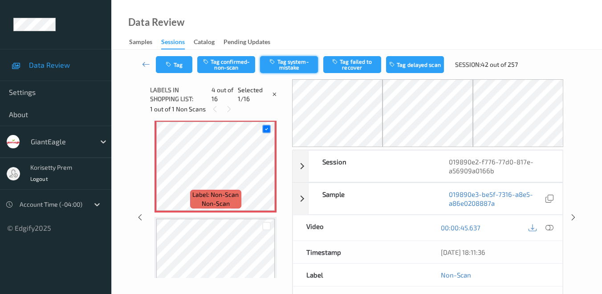
click at [301, 65] on button "Tag system-mistake" at bounding box center [289, 64] width 58 height 17
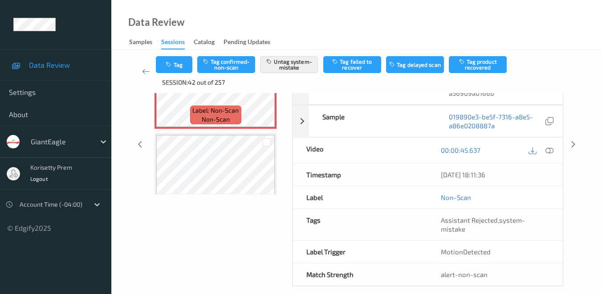
scroll to position [0, 0]
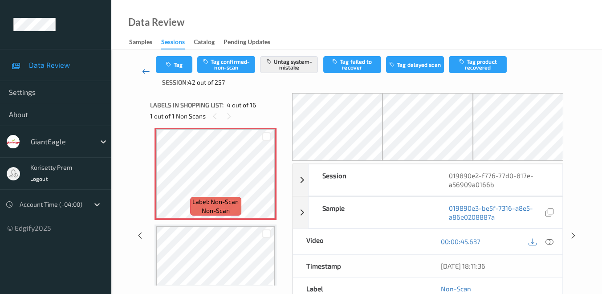
click at [146, 73] on icon at bounding box center [146, 71] width 8 height 9
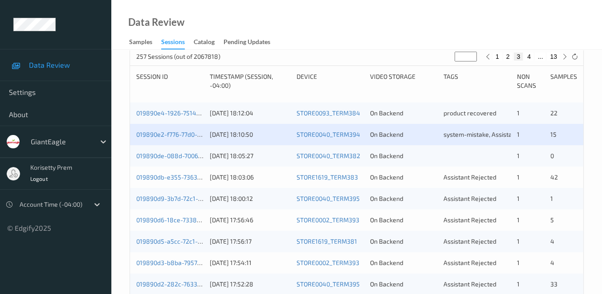
scroll to position [198, 0]
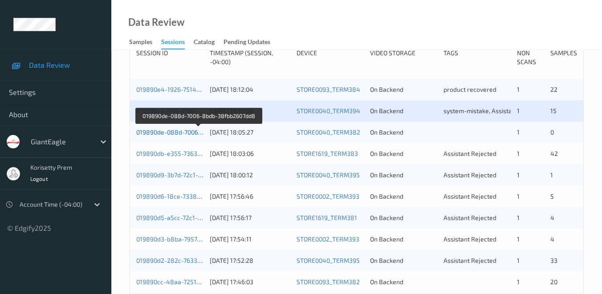
click at [166, 133] on link "019890de-088d-7006-8bdb-38fbb2607dd8" at bounding box center [198, 132] width 124 height 8
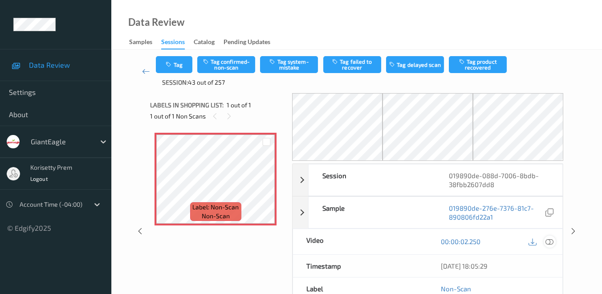
click at [550, 239] on icon at bounding box center [550, 241] width 8 height 8
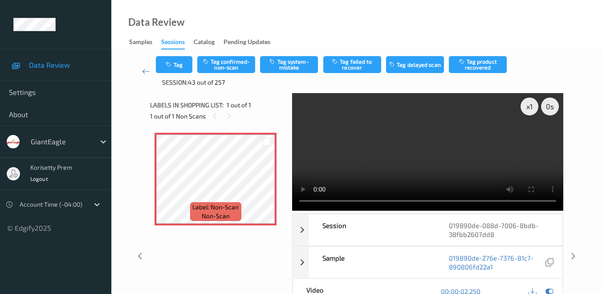
click at [287, 200] on div "x 1 0 s Session 019890de-088d-7006-8bdb-38fbb2607dd8 Session ID 019890de-088d-7…" at bounding box center [356, 256] width 413 height 326
click at [184, 63] on button "Tag" at bounding box center [174, 64] width 37 height 17
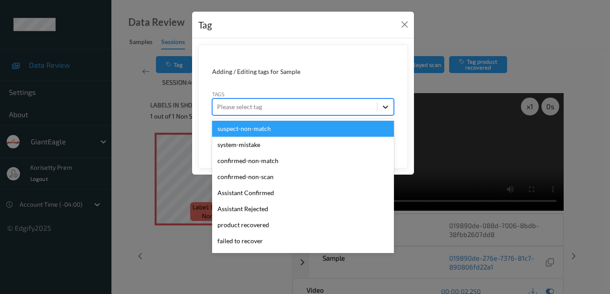
click at [384, 108] on icon at bounding box center [385, 106] width 9 height 9
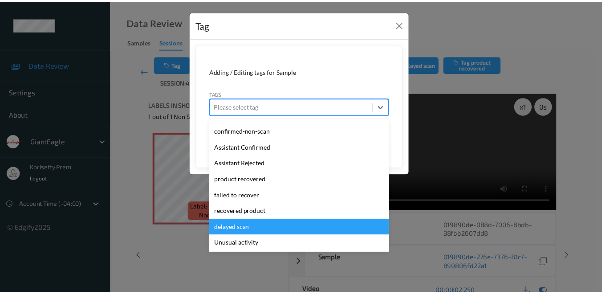
scroll to position [94, 0]
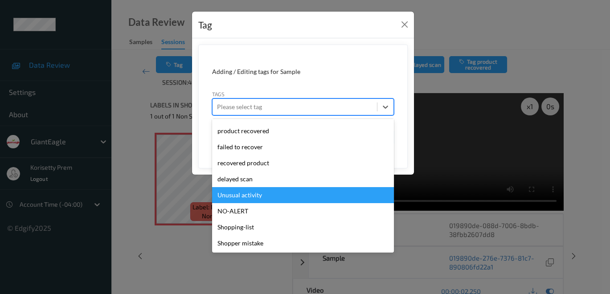
click at [289, 196] on div "Unusual activity" at bounding box center [303, 195] width 182 height 16
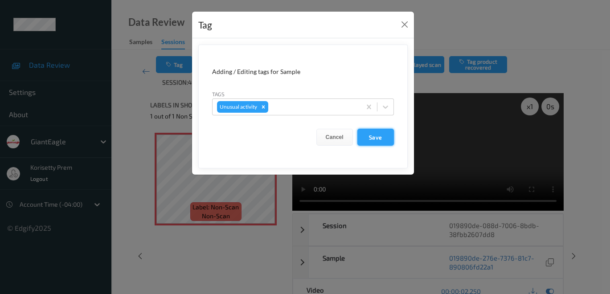
click at [384, 137] on button "Save" at bounding box center [375, 137] width 37 height 17
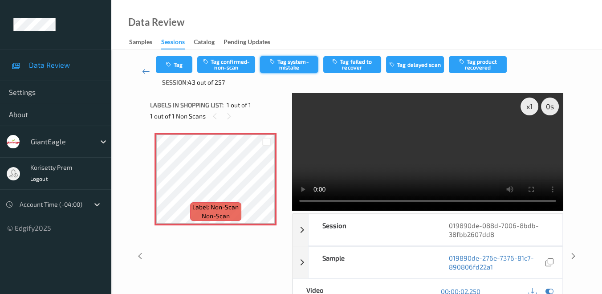
click at [291, 66] on button "Tag system-mistake" at bounding box center [289, 64] width 58 height 17
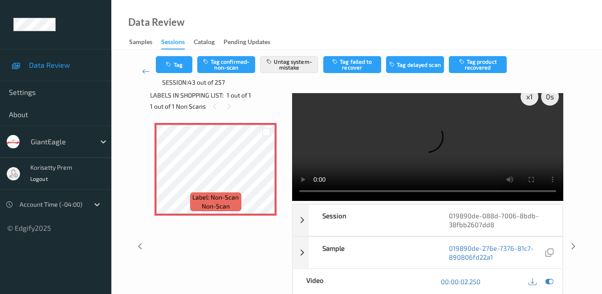
scroll to position [0, 0]
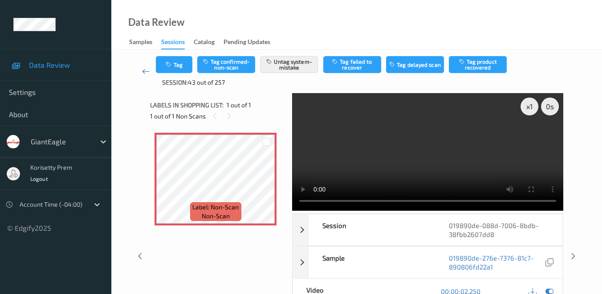
click at [147, 72] on icon at bounding box center [146, 71] width 8 height 9
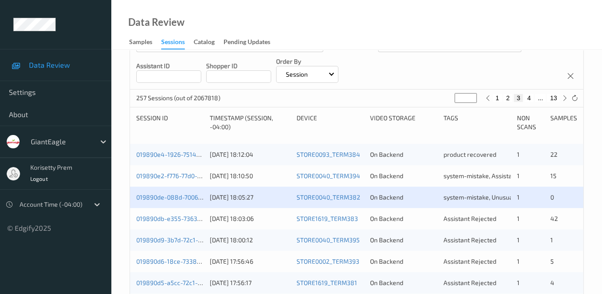
scroll to position [148, 0]
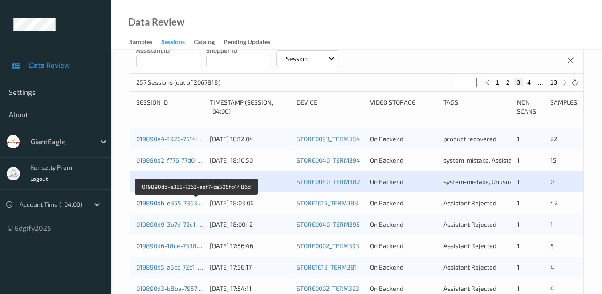
click at [167, 206] on link "019890db-e355-7363-aef7-ca505fc4486d" at bounding box center [196, 203] width 121 height 8
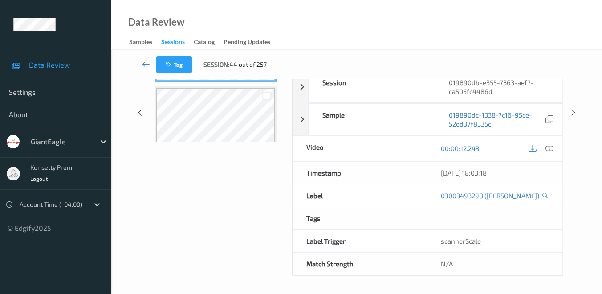
scroll to position [136, 0]
click at [143, 64] on icon at bounding box center [146, 64] width 8 height 9
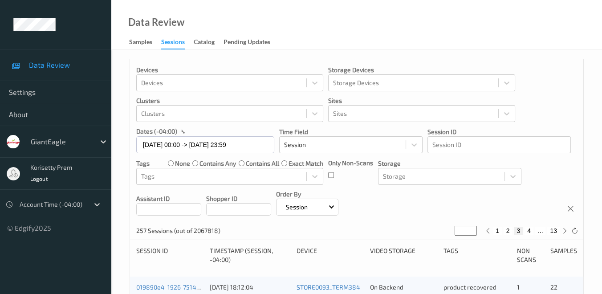
scroll to position [148, 0]
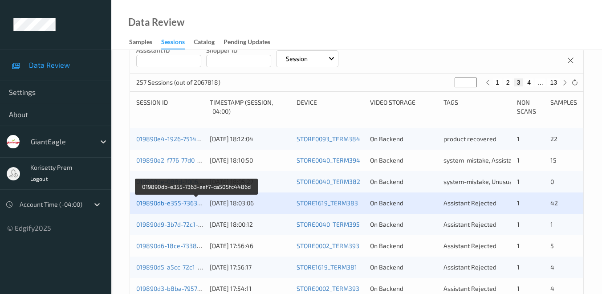
click at [167, 204] on link "019890db-e355-7363-aef7-ca505fc4486d" at bounding box center [196, 203] width 121 height 8
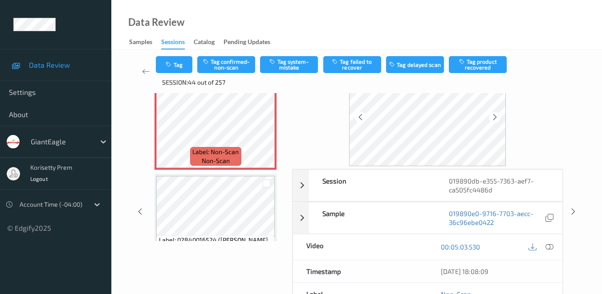
scroll to position [99, 0]
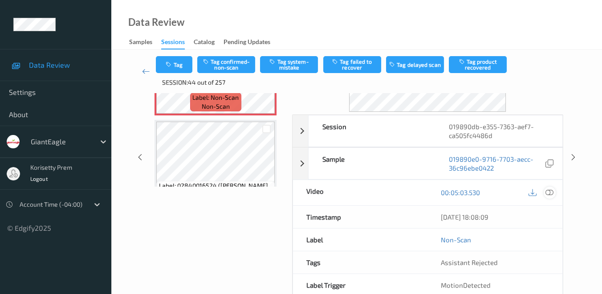
click at [551, 192] on icon at bounding box center [550, 192] width 8 height 8
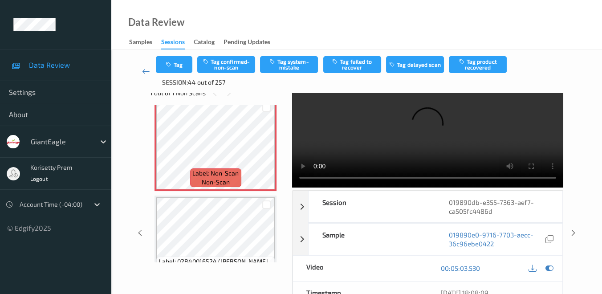
scroll to position [0, 0]
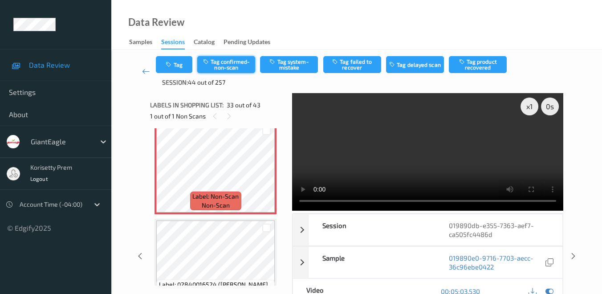
click at [226, 64] on button "Tag confirmed-non-scan" at bounding box center [226, 64] width 58 height 17
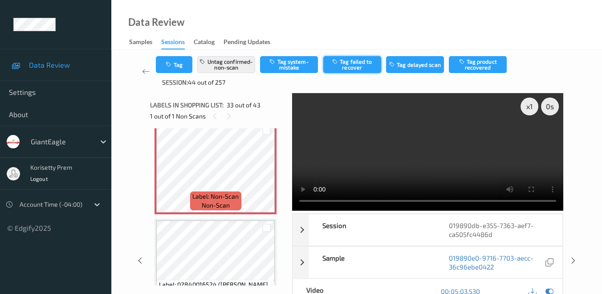
click at [351, 63] on button "Tag failed to recover" at bounding box center [352, 64] width 58 height 17
click at [176, 66] on button "Tag" at bounding box center [174, 64] width 37 height 17
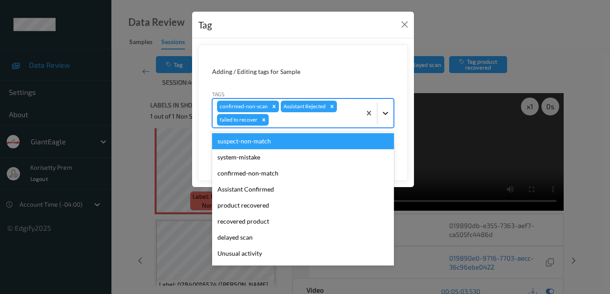
click at [386, 113] on icon at bounding box center [385, 113] width 5 height 3
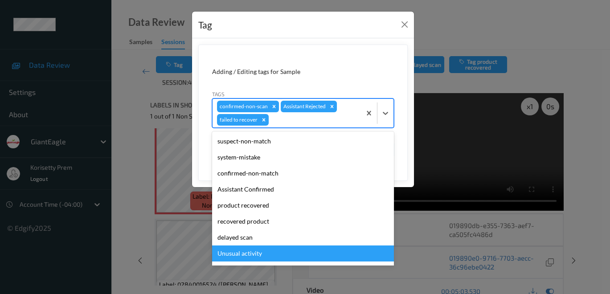
click at [273, 256] on div "Unusual activity" at bounding box center [303, 253] width 182 height 16
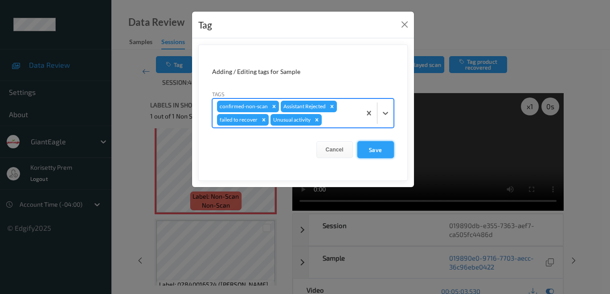
click at [374, 151] on button "Save" at bounding box center [375, 149] width 37 height 17
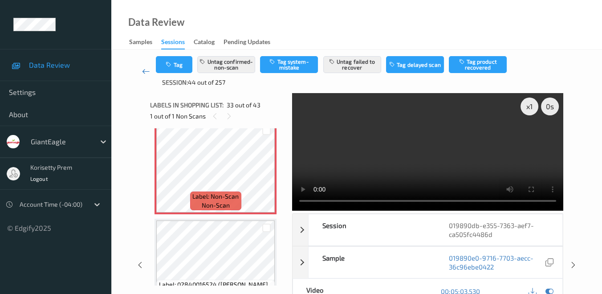
click at [148, 70] on icon at bounding box center [146, 71] width 8 height 9
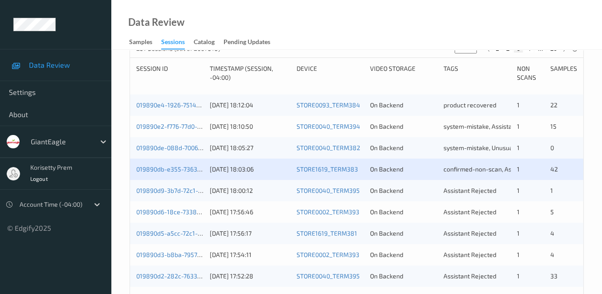
scroll to position [198, 0]
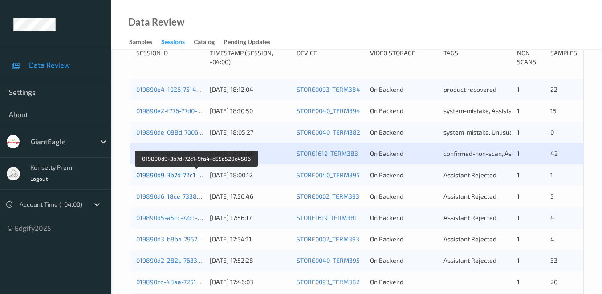
click at [174, 174] on link "019890d9-3b7d-72c1-9fa4-d55a520c4506" at bounding box center [196, 175] width 121 height 8
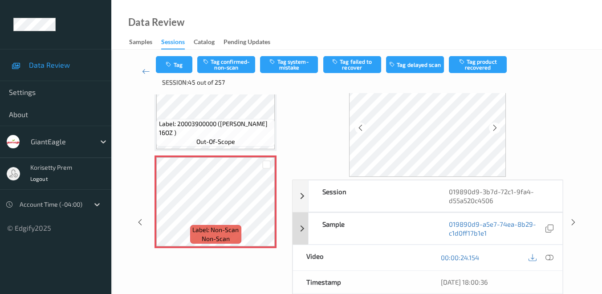
scroll to position [49, 0]
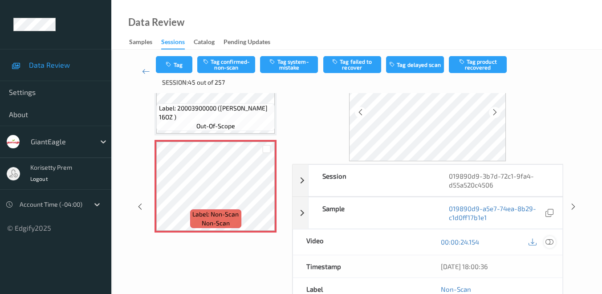
click at [550, 240] on icon at bounding box center [550, 242] width 8 height 8
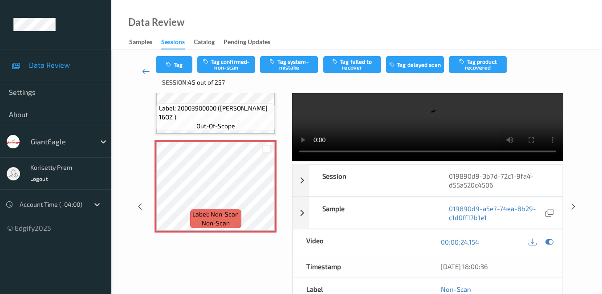
scroll to position [0, 0]
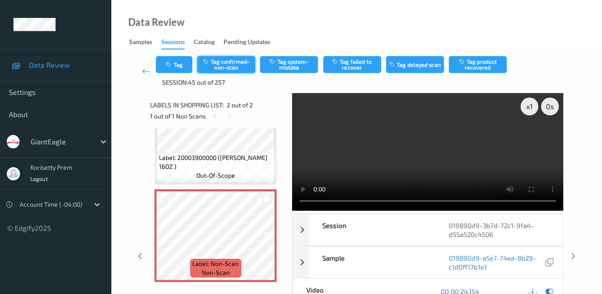
click at [229, 62] on button "Tag confirmed-non-scan" at bounding box center [226, 64] width 58 height 17
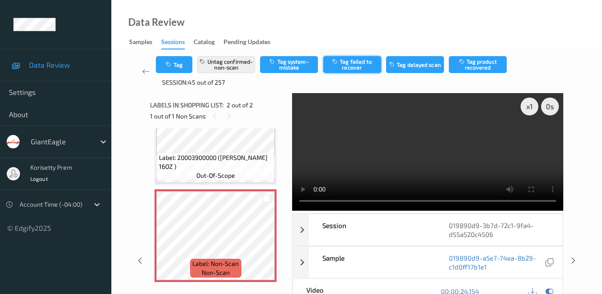
click at [362, 63] on button "Tag failed to recover" at bounding box center [352, 64] width 58 height 17
click at [182, 67] on button "Tag" at bounding box center [174, 64] width 37 height 17
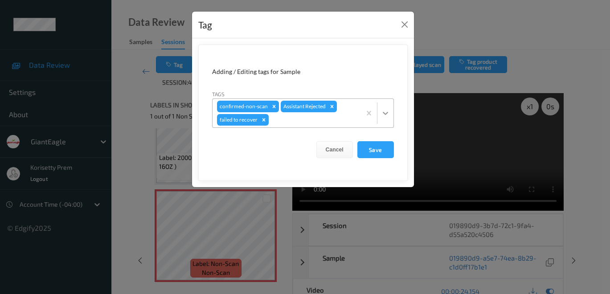
click at [384, 114] on icon at bounding box center [385, 113] width 9 height 9
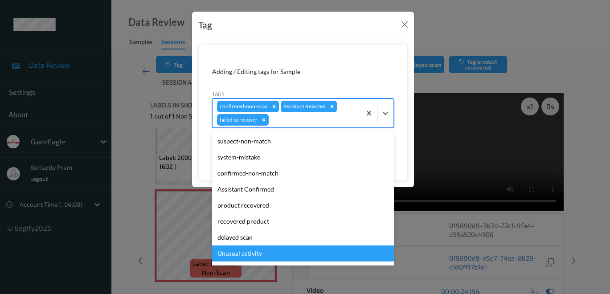
click at [269, 253] on div "Unusual activity" at bounding box center [303, 253] width 182 height 16
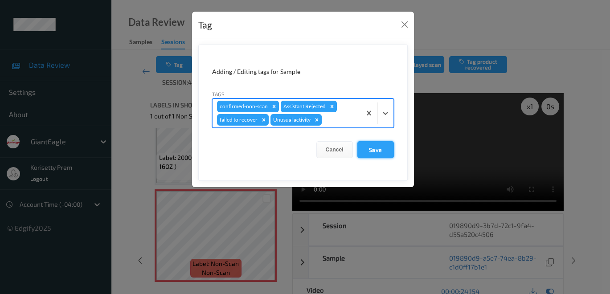
click at [375, 151] on button "Save" at bounding box center [375, 149] width 37 height 17
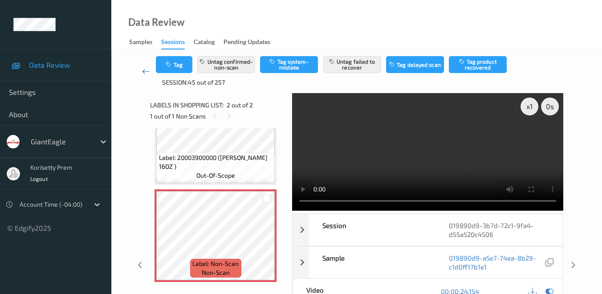
click at [143, 69] on icon at bounding box center [146, 71] width 8 height 9
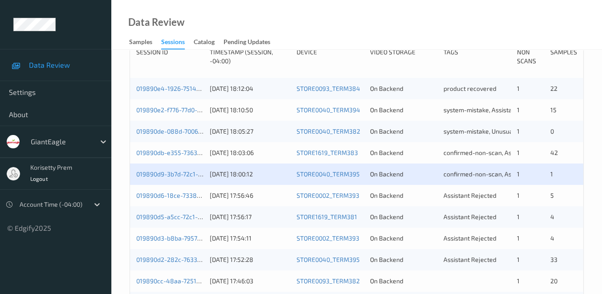
scroll to position [198, 0]
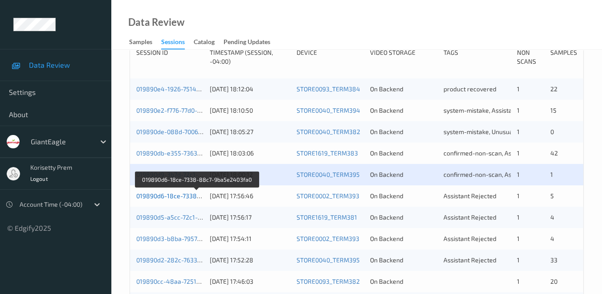
click at [171, 195] on link "019890d6-18ce-7338-88c7-9ba5e2403fa0" at bounding box center [197, 196] width 122 height 8
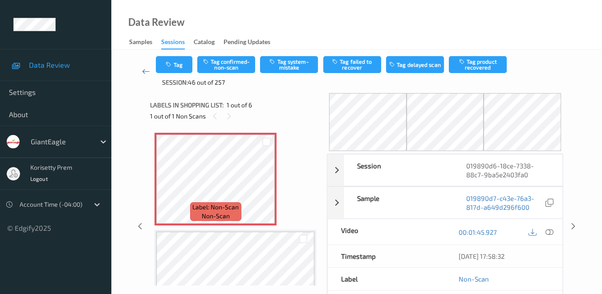
click at [147, 69] on icon at bounding box center [146, 71] width 8 height 9
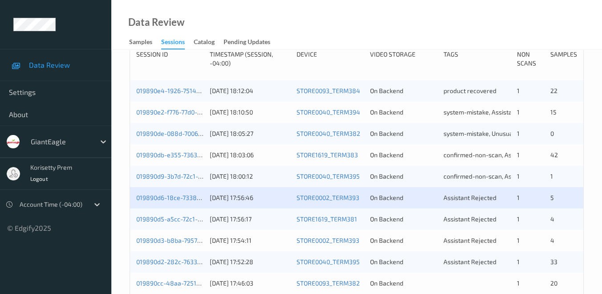
scroll to position [198, 0]
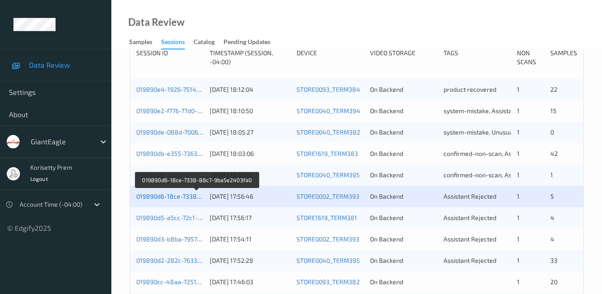
click at [169, 197] on link "019890d6-18ce-7338-88c7-9ba5e2403fa0" at bounding box center [197, 196] width 122 height 8
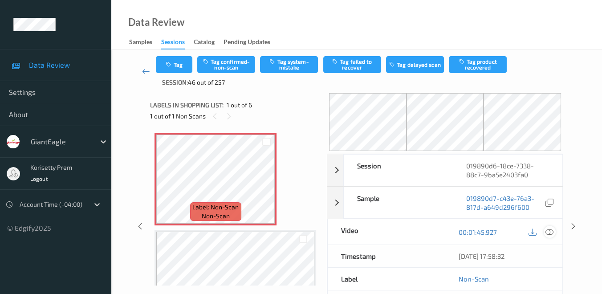
click at [551, 232] on icon at bounding box center [550, 232] width 8 height 8
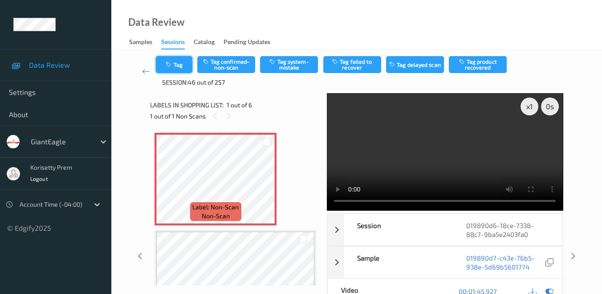
click at [185, 62] on button "Tag" at bounding box center [174, 64] width 37 height 17
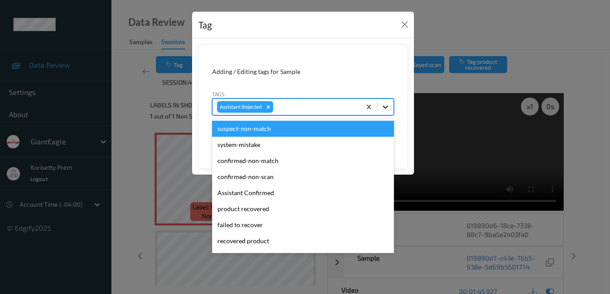
click at [381, 104] on icon at bounding box center [385, 106] width 9 height 9
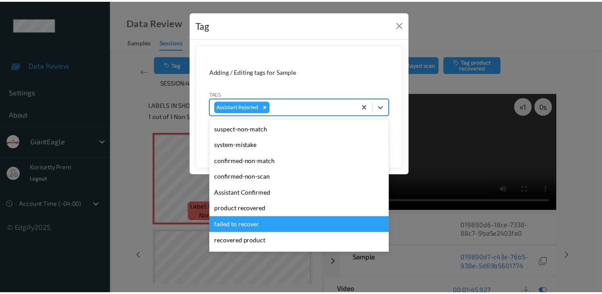
scroll to position [78, 0]
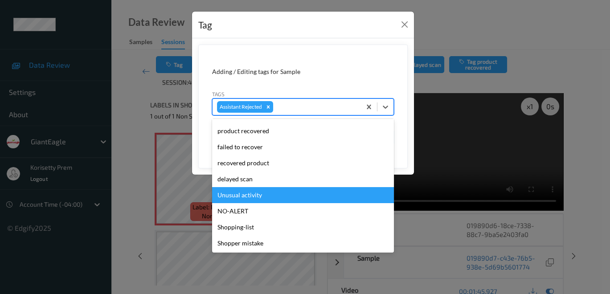
click at [268, 194] on div "Unusual activity" at bounding box center [303, 195] width 182 height 16
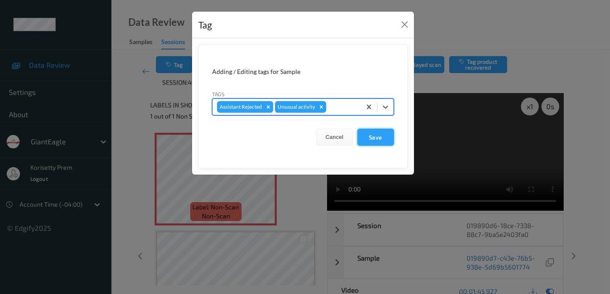
click at [380, 139] on button "Save" at bounding box center [375, 137] width 37 height 17
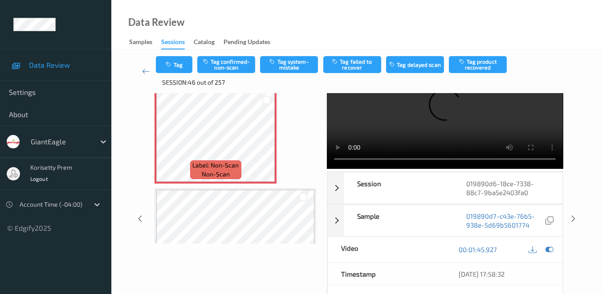
scroll to position [0, 0]
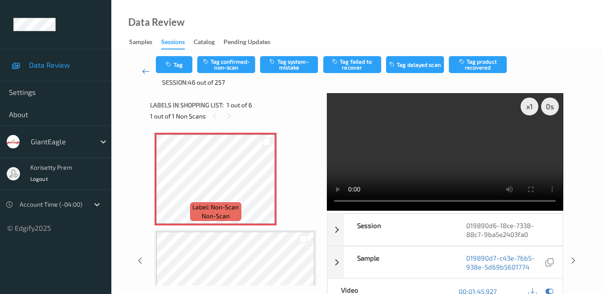
click at [143, 69] on icon at bounding box center [146, 71] width 8 height 9
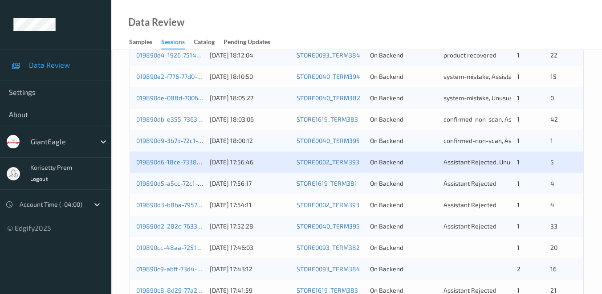
scroll to position [247, 0]
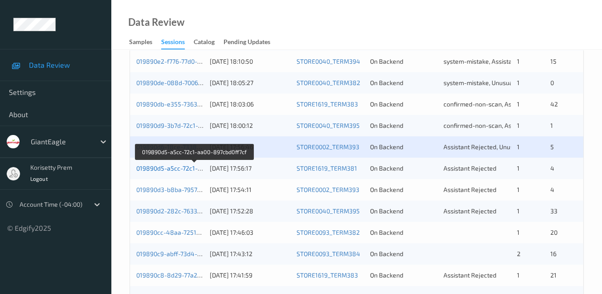
click at [159, 169] on link "019890d5-a5cc-72c1-aa00-897cbd0ff7cf" at bounding box center [194, 168] width 116 height 8
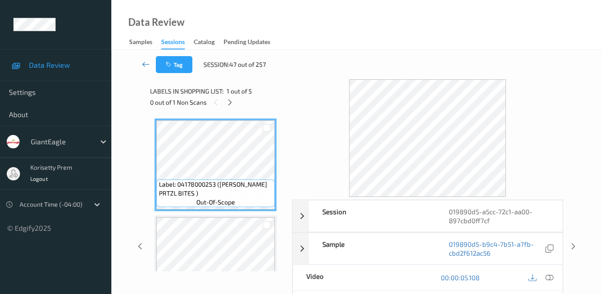
click at [142, 66] on icon at bounding box center [146, 64] width 8 height 9
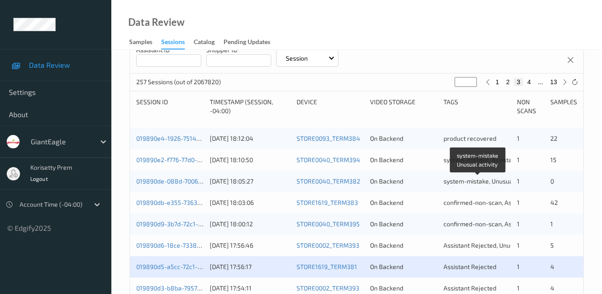
scroll to position [198, 0]
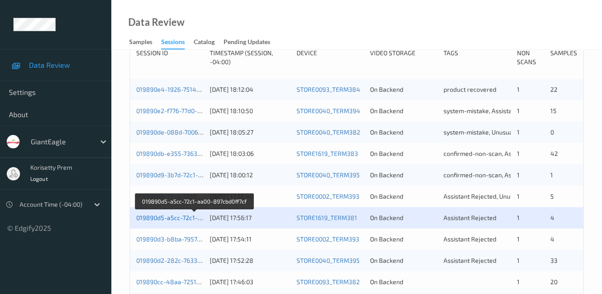
click at [173, 219] on link "019890d5-a5cc-72c1-aa00-897cbd0ff7cf" at bounding box center [194, 218] width 116 height 8
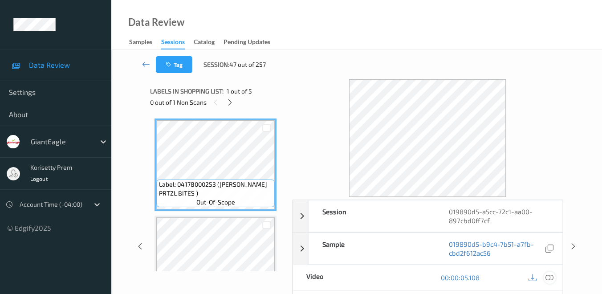
click at [548, 275] on icon at bounding box center [550, 278] width 8 height 8
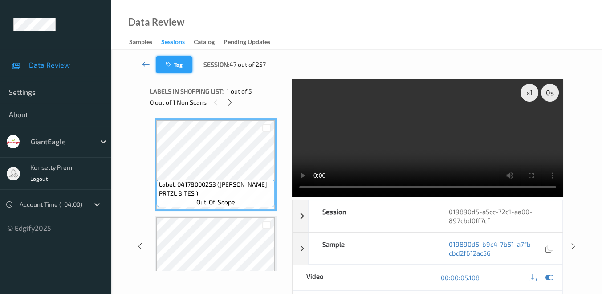
click at [179, 66] on button "Tag" at bounding box center [174, 64] width 37 height 17
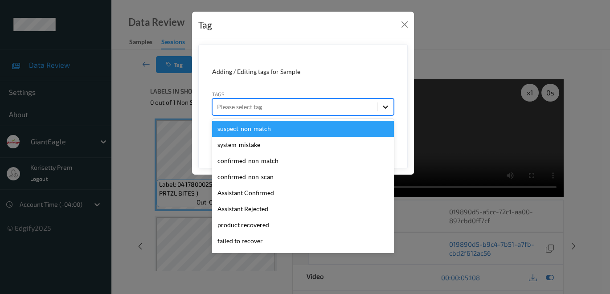
click at [386, 106] on icon at bounding box center [385, 106] width 9 height 9
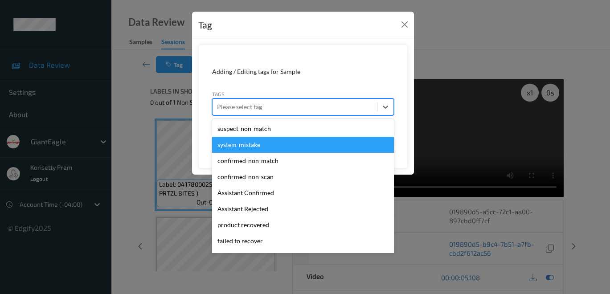
click at [266, 147] on div "system-mistake" at bounding box center [303, 145] width 182 height 16
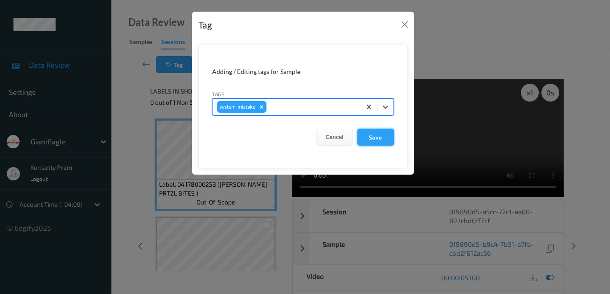
click at [384, 140] on button "Save" at bounding box center [375, 137] width 37 height 17
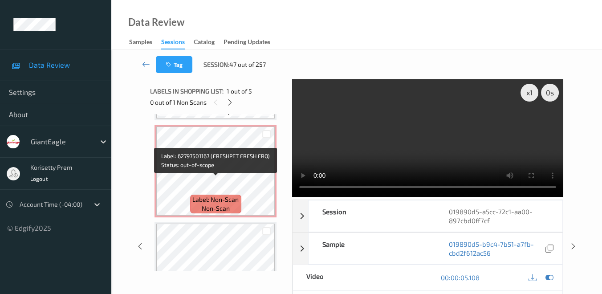
scroll to position [198, 0]
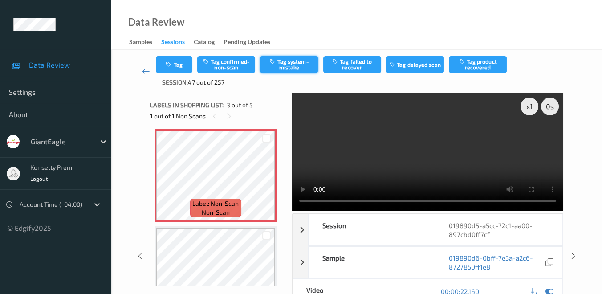
click at [290, 62] on button "Tag system-mistake" at bounding box center [289, 64] width 58 height 17
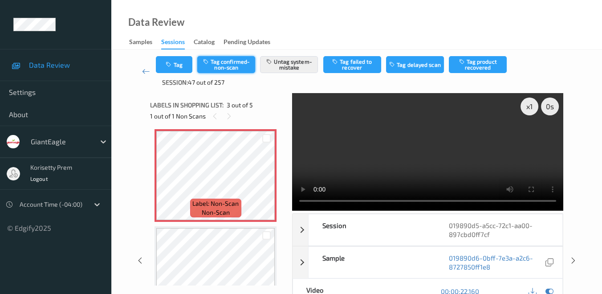
click at [230, 65] on button "Tag confirmed-non-scan" at bounding box center [226, 64] width 58 height 17
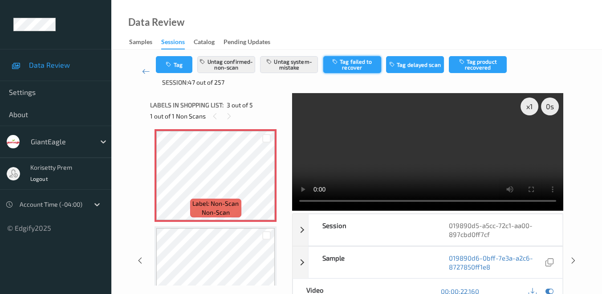
click at [363, 65] on button "Tag failed to recover" at bounding box center [352, 64] width 58 height 17
click at [178, 67] on button "Tag" at bounding box center [174, 64] width 37 height 17
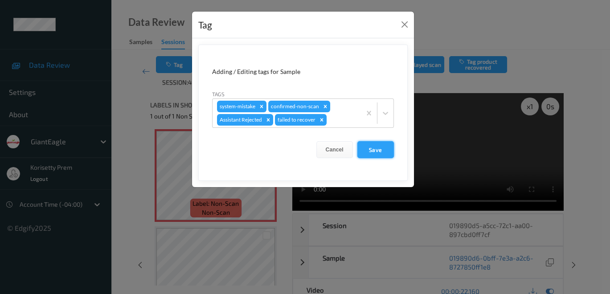
click at [374, 150] on button "Save" at bounding box center [375, 149] width 37 height 17
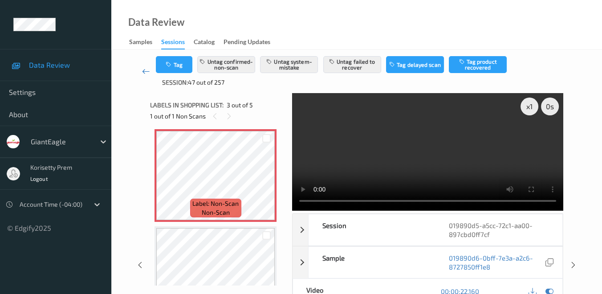
click at [147, 69] on icon at bounding box center [146, 71] width 8 height 9
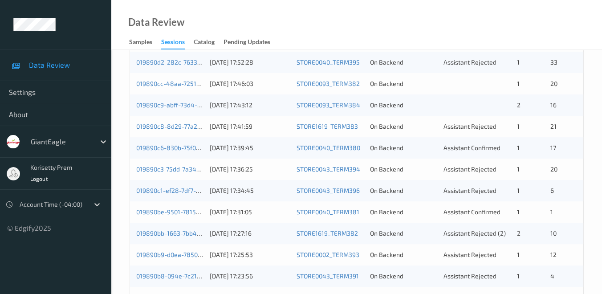
scroll to position [445, 0]
